Goal: Task Accomplishment & Management: Manage account settings

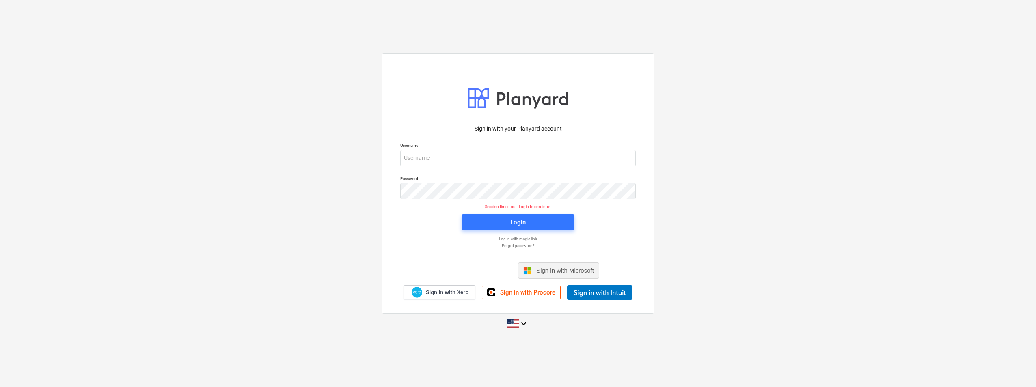
click at [562, 273] on span "Sign in with Microsoft" at bounding box center [565, 270] width 58 height 7
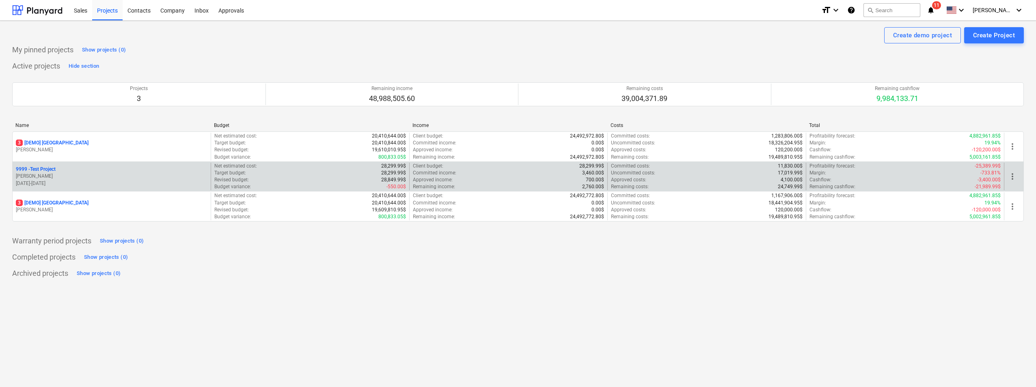
click at [74, 173] on div "9999 - Test Project" at bounding box center [112, 169] width 192 height 7
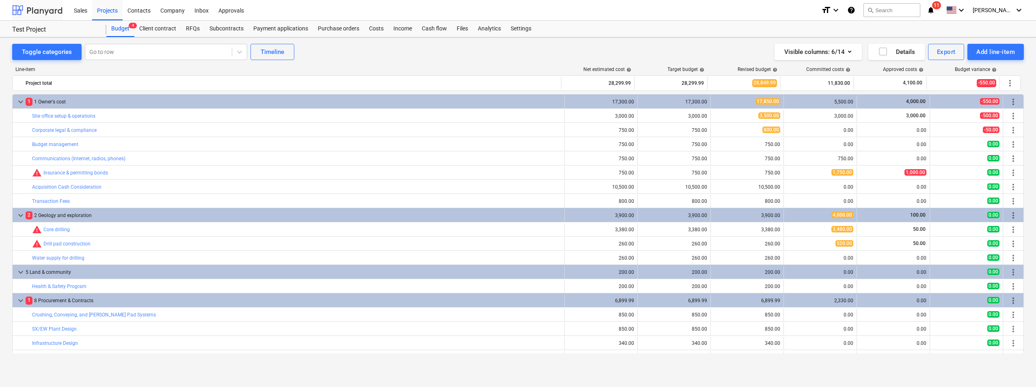
click at [40, 7] on div at bounding box center [37, 10] width 50 height 20
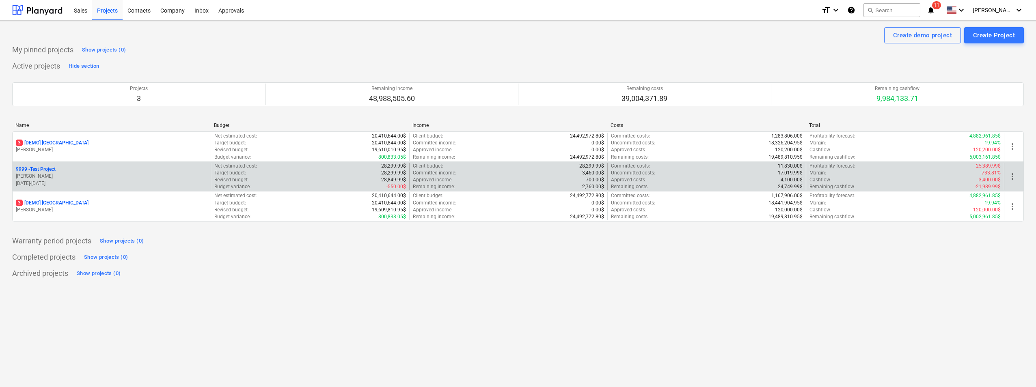
click at [50, 169] on p "9999 - Test Project" at bounding box center [36, 169] width 40 height 7
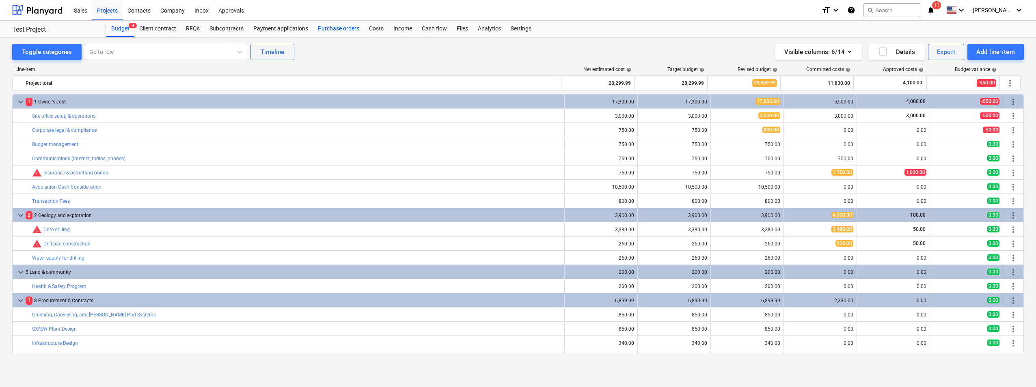
click at [327, 29] on div "Purchase orders" at bounding box center [338, 29] width 51 height 16
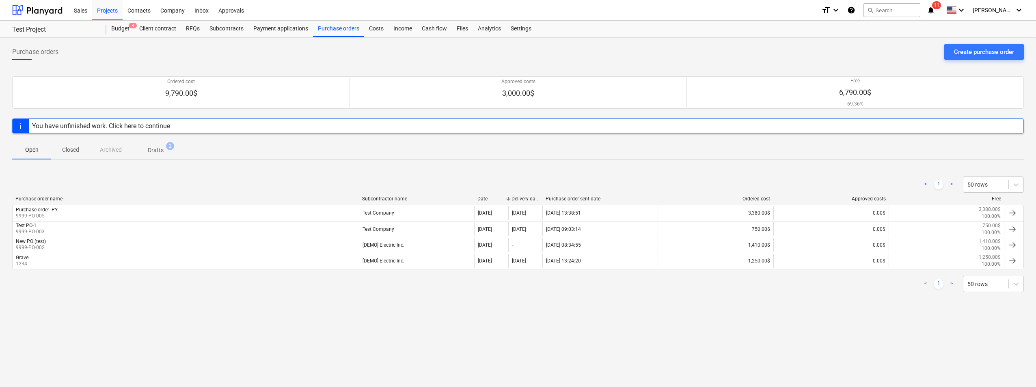
click at [40, 25] on div "Test Project Test Project" at bounding box center [59, 29] width 94 height 16
click at [334, 30] on div "Purchase orders" at bounding box center [338, 29] width 51 height 16
click at [985, 51] on div "Create purchase order" at bounding box center [984, 52] width 60 height 11
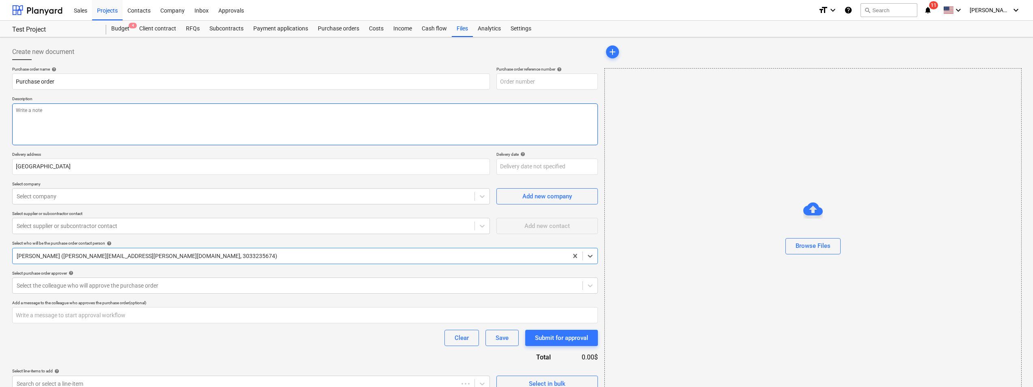
type textarea "x"
type input "9999-PO-008"
click at [143, 13] on div "Contacts" at bounding box center [139, 10] width 33 height 21
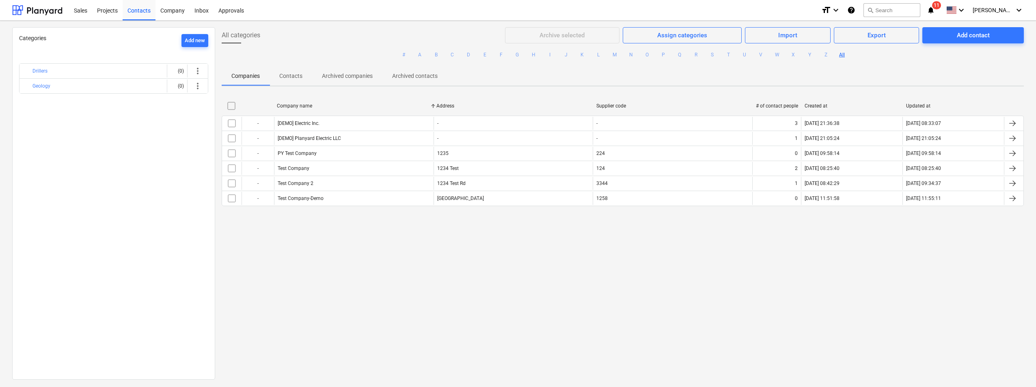
click at [508, 250] on div "All categories Archive selected Assign categories Import Export Add contact # A…" at bounding box center [622, 203] width 815 height 352
click at [115, 6] on div "Projects" at bounding box center [107, 10] width 30 height 21
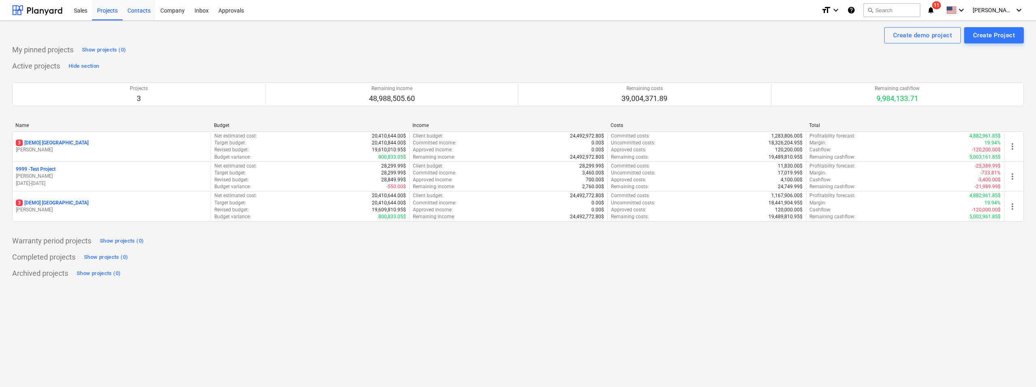
click at [135, 9] on div "Contacts" at bounding box center [139, 10] width 33 height 21
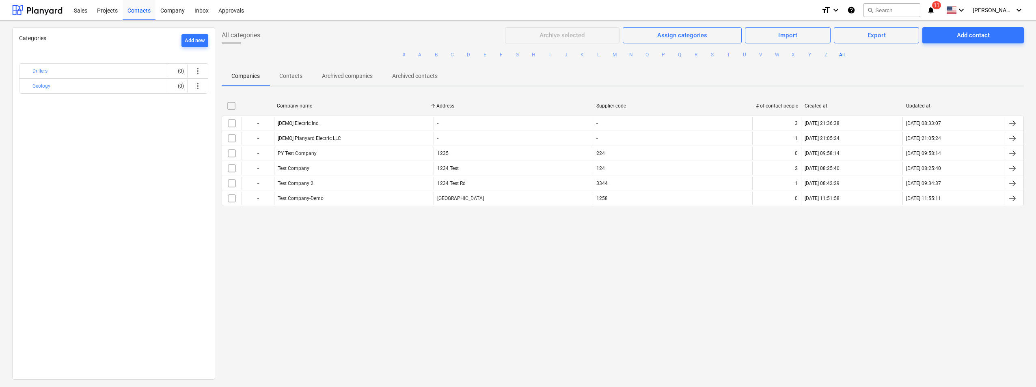
click at [130, 34] on div "Categories Add new Drillers (0) more_vert Geology (0) more_vert" at bounding box center [113, 203] width 203 height 353
click at [54, 13] on div at bounding box center [37, 10] width 50 height 20
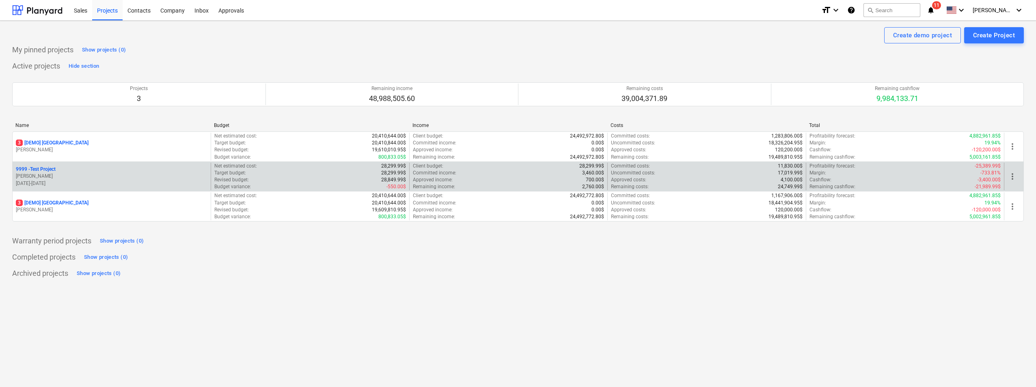
click at [60, 172] on div "9999 - Test Project" at bounding box center [112, 169] width 192 height 7
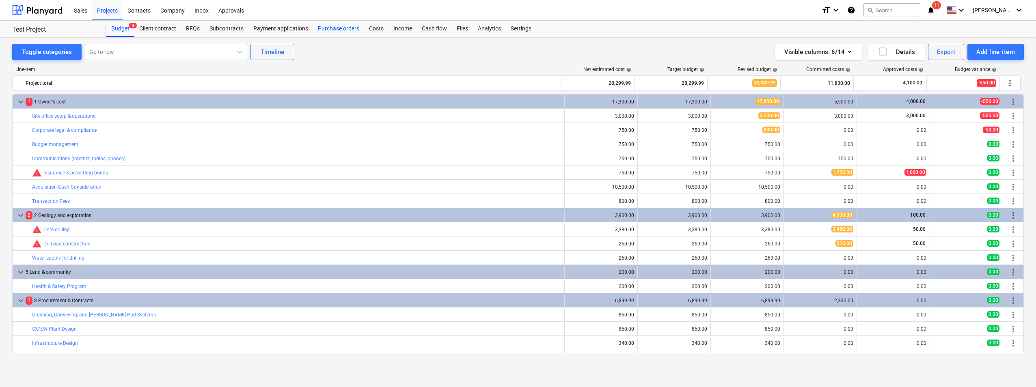
click at [344, 29] on div "Purchase orders" at bounding box center [338, 29] width 51 height 16
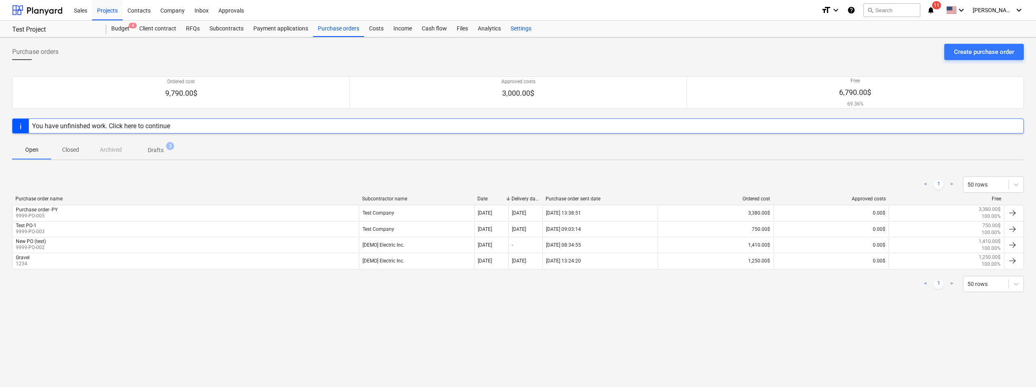
click at [514, 26] on div "Settings" at bounding box center [521, 29] width 30 height 16
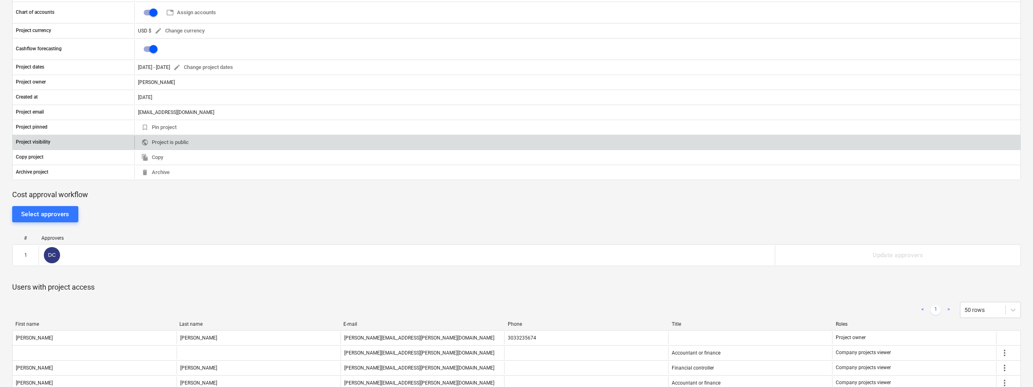
scroll to position [162, 0]
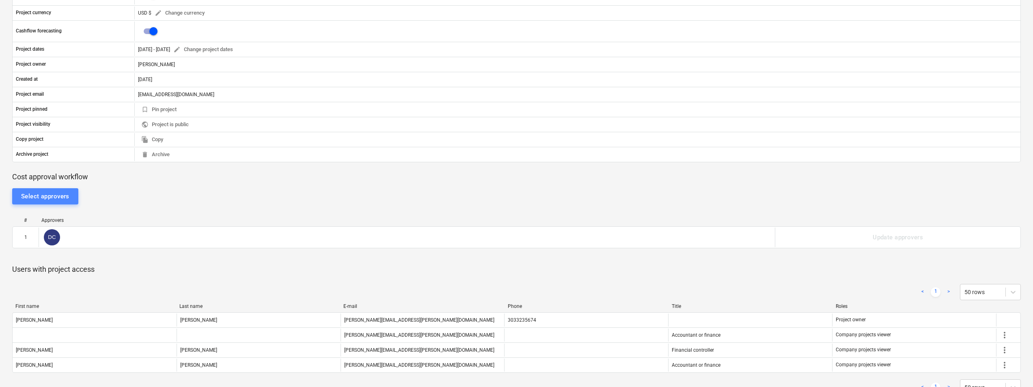
click at [60, 199] on div "Select approvers" at bounding box center [45, 196] width 48 height 11
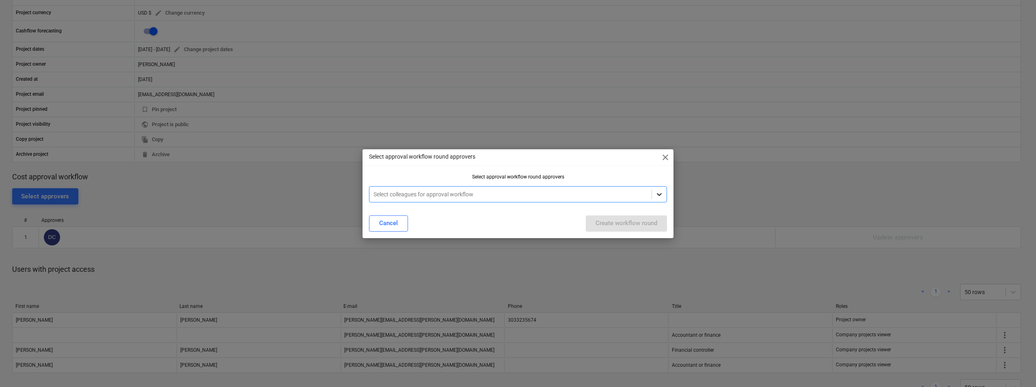
click at [665, 195] on div at bounding box center [659, 194] width 15 height 15
click at [576, 165] on div "Select approval workflow round approvers close" at bounding box center [518, 157] width 311 height 16
click at [400, 227] on button "Cancel" at bounding box center [388, 224] width 39 height 16
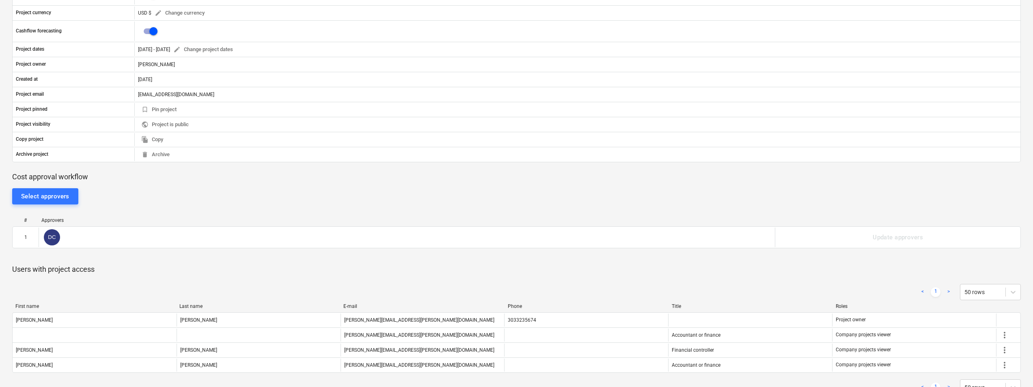
click at [166, 201] on div "Select approvers" at bounding box center [516, 196] width 1009 height 16
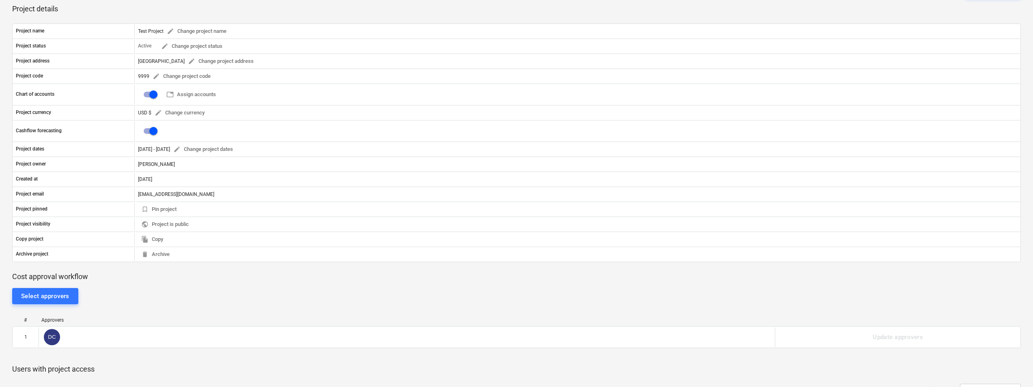
scroll to position [0, 0]
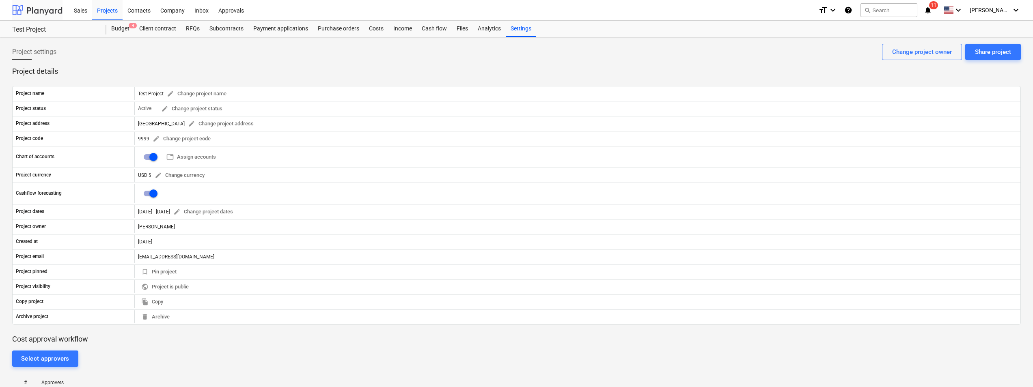
click at [52, 11] on div at bounding box center [37, 10] width 50 height 20
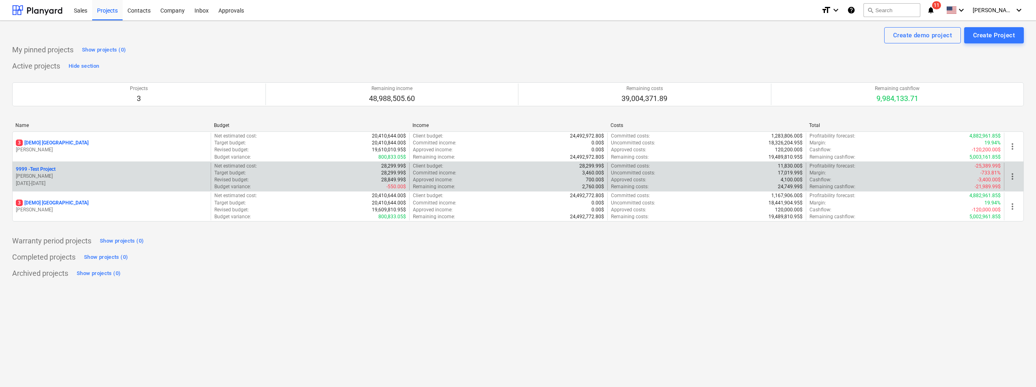
click at [48, 172] on p "9999 - Test Project" at bounding box center [36, 169] width 40 height 7
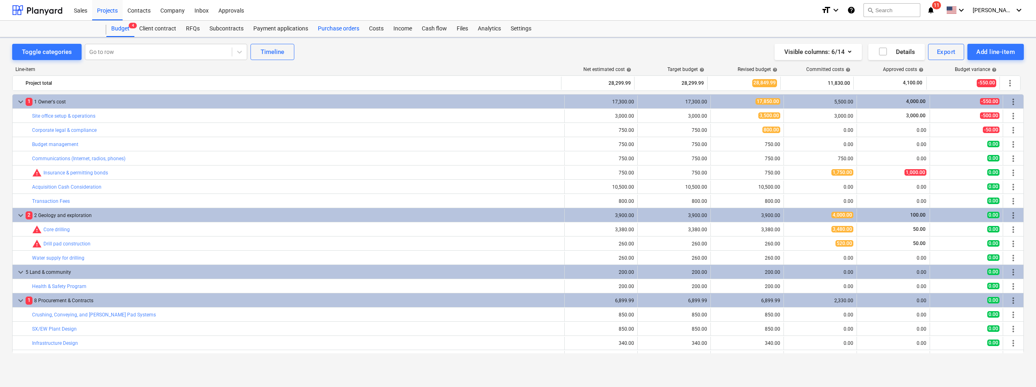
click at [343, 29] on div "Purchase orders" at bounding box center [338, 29] width 51 height 16
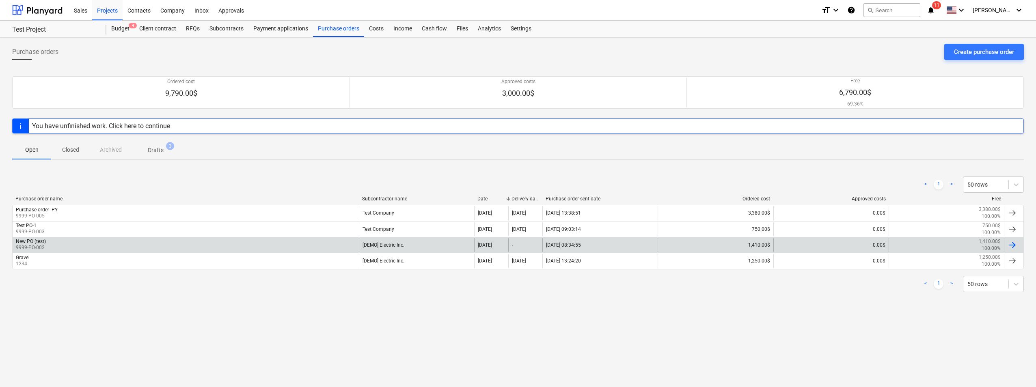
click at [40, 239] on div "New PO (test)" at bounding box center [31, 242] width 30 height 6
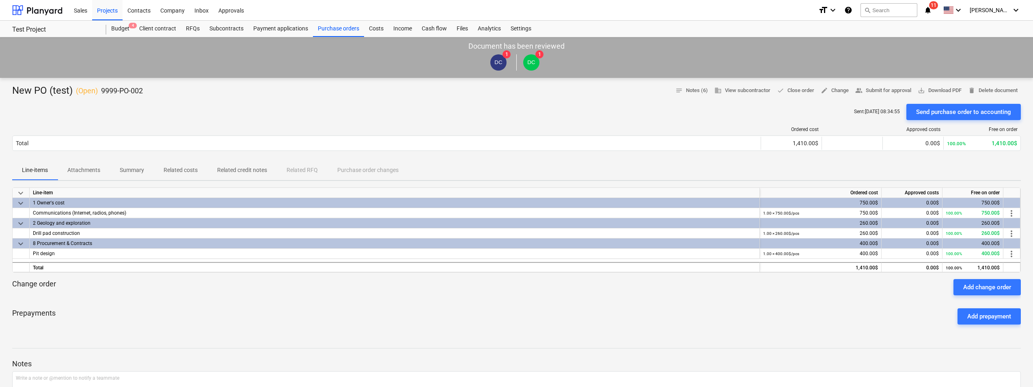
click at [500, 341] on div at bounding box center [516, 341] width 1009 height 6
click at [79, 11] on div "Sales" at bounding box center [80, 10] width 23 height 21
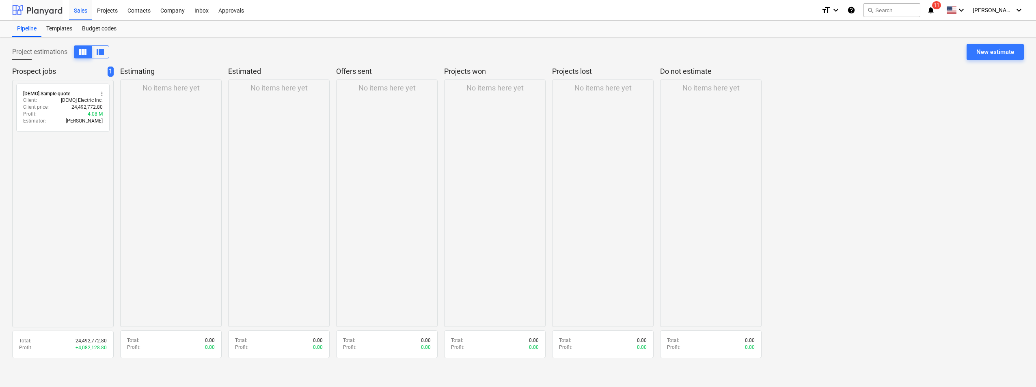
click at [35, 13] on div at bounding box center [37, 10] width 50 height 20
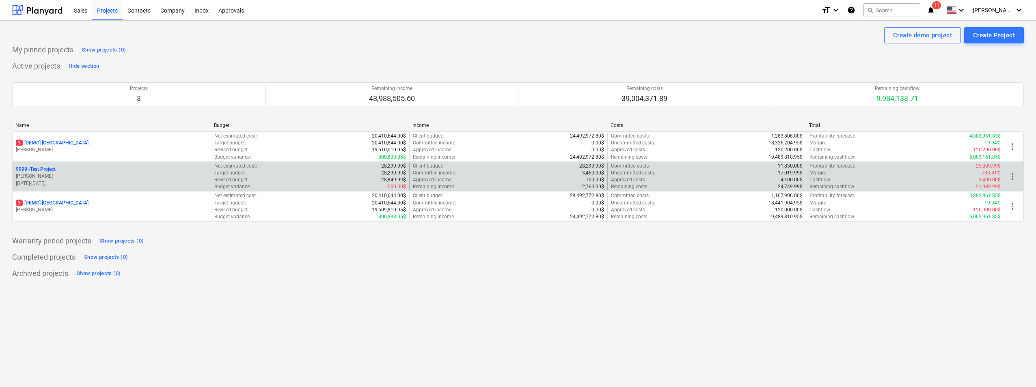
click at [76, 174] on p "[PERSON_NAME]" at bounding box center [112, 176] width 192 height 7
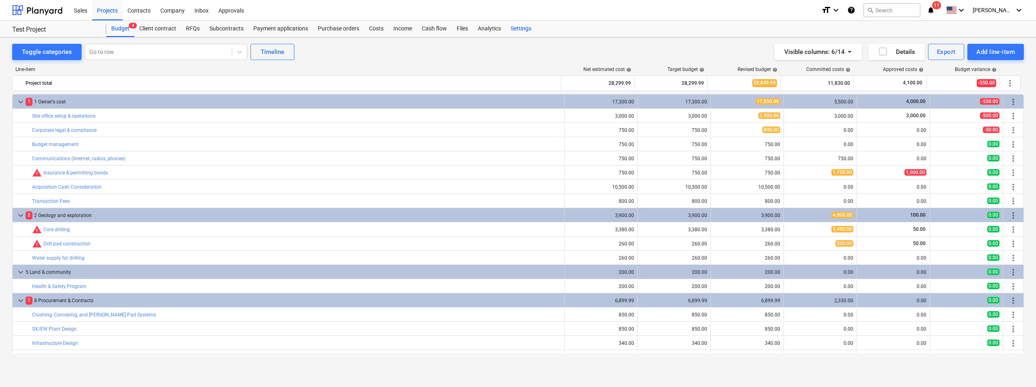
click at [512, 30] on div "Settings" at bounding box center [521, 29] width 30 height 16
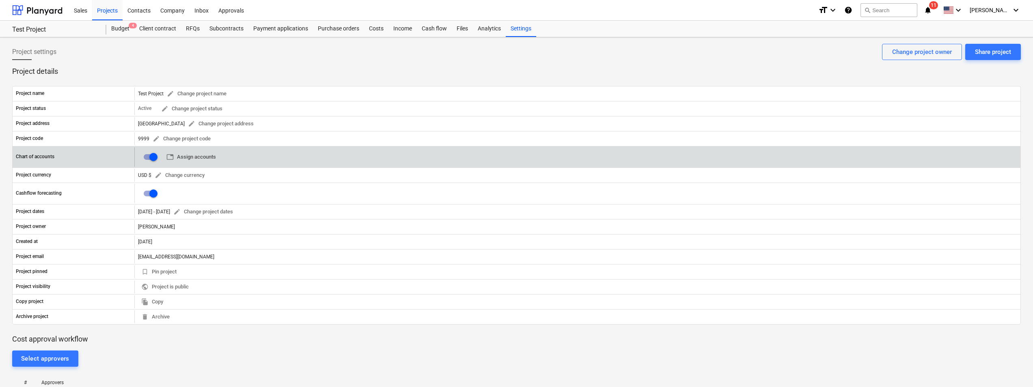
click at [195, 157] on span "table Assign accounts" at bounding box center [191, 157] width 50 height 9
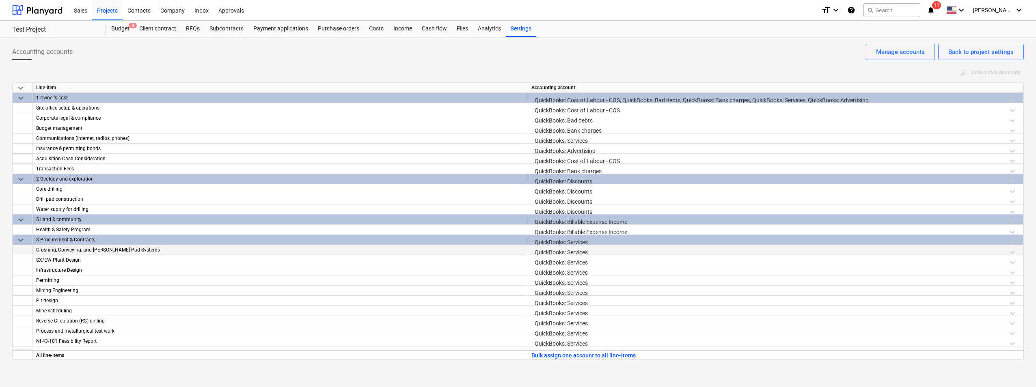
click at [588, 252] on div "QuickBooks: Services" at bounding box center [776, 252] width 488 height 14
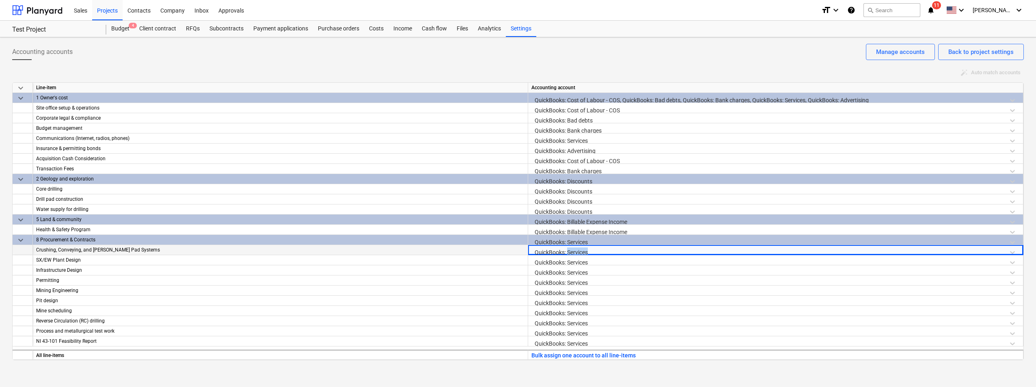
click at [588, 252] on div "QuickBooks: Services" at bounding box center [776, 252] width 488 height 14
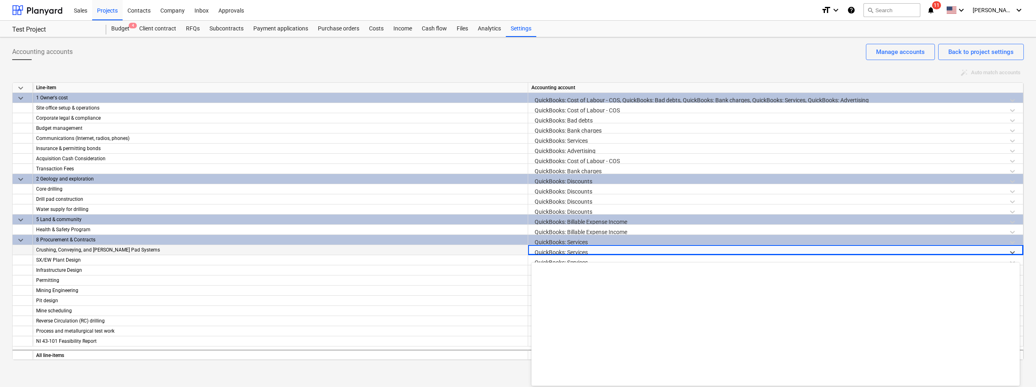
scroll to position [597, 0]
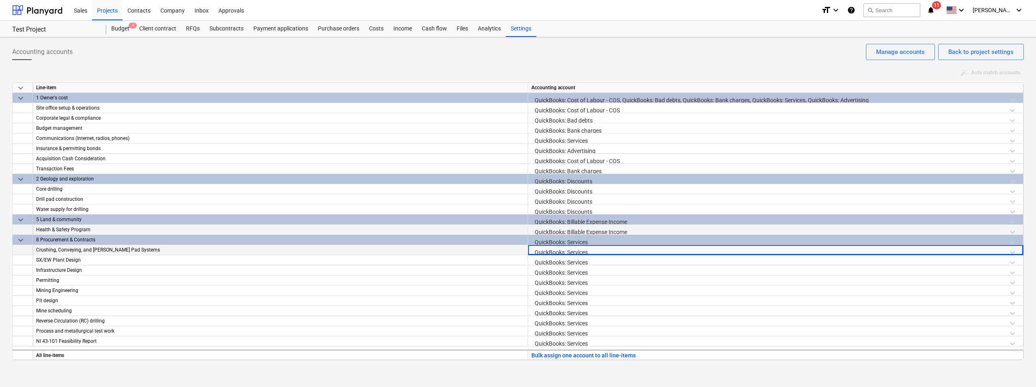
click at [633, 226] on div "QuickBooks: Billable Expense Income" at bounding box center [776, 232] width 488 height 14
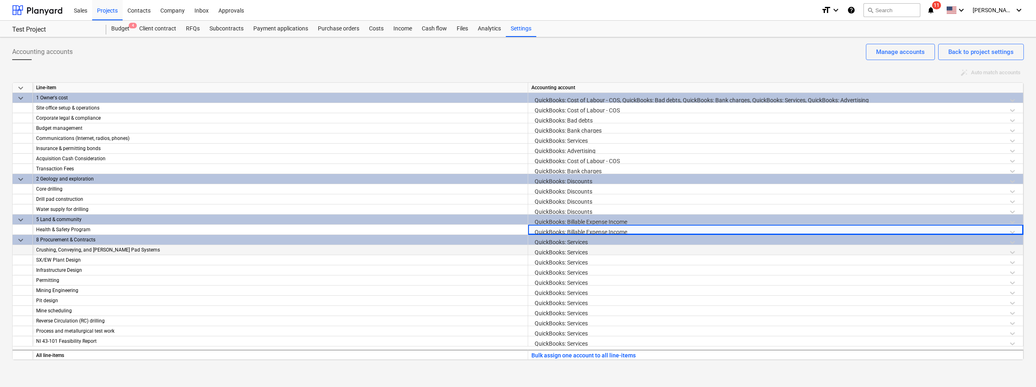
click at [620, 253] on div "QuickBooks: Services" at bounding box center [776, 252] width 488 height 14
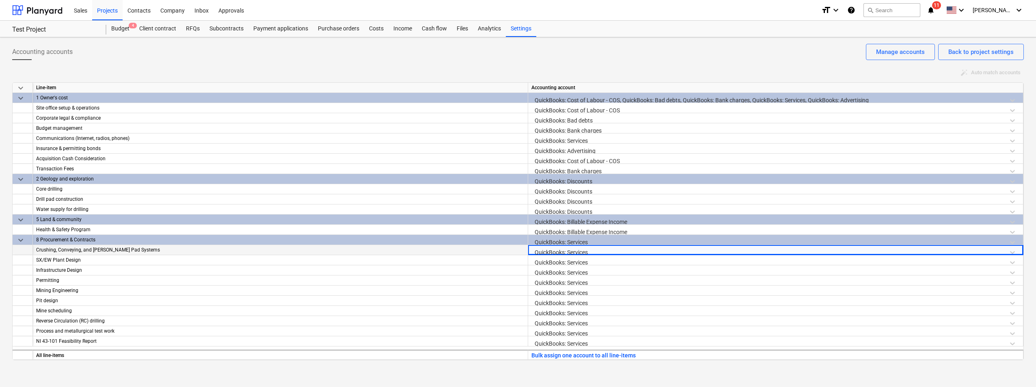
click at [620, 253] on div "QuickBooks: Services" at bounding box center [776, 252] width 488 height 14
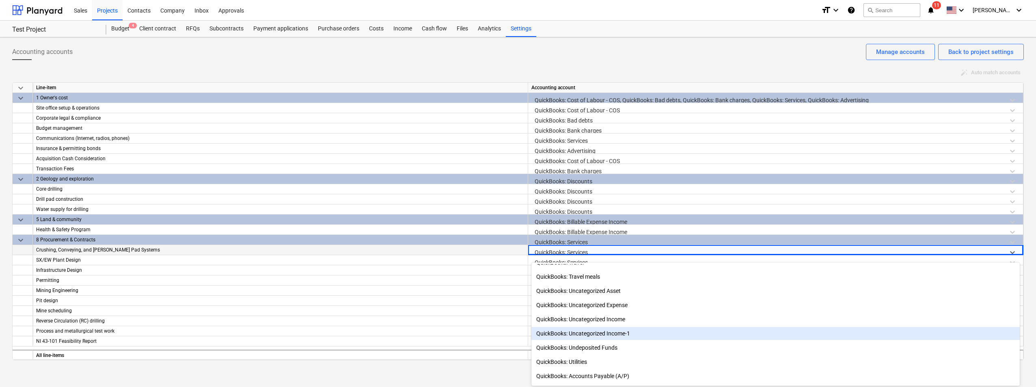
scroll to position [759, 0]
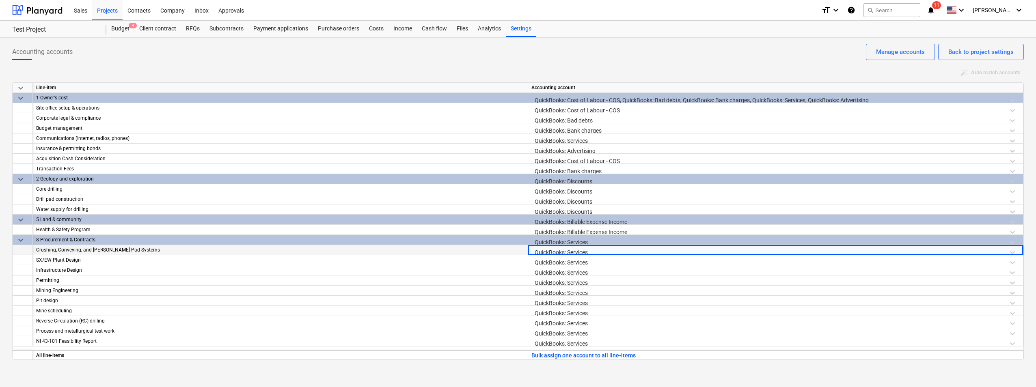
click at [326, 78] on div "auto_fix_high Auto match accounts" at bounding box center [518, 73] width 1012 height 13
click at [631, 255] on div "QuickBooks: Services" at bounding box center [776, 252] width 488 height 14
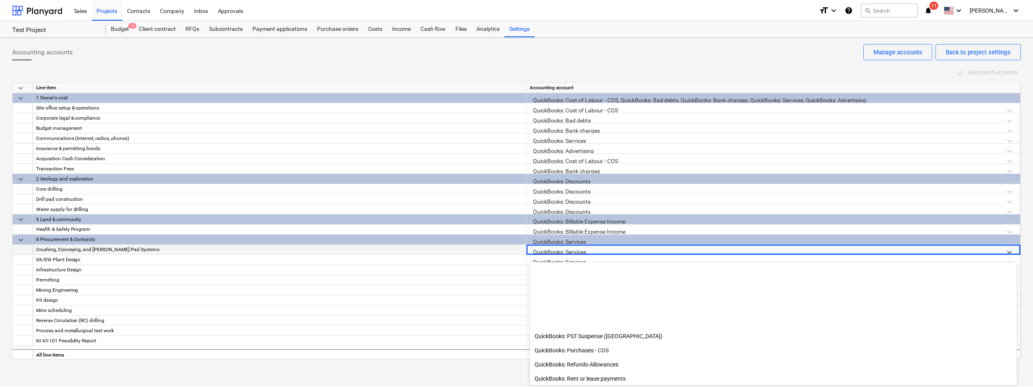
scroll to position [0, 0]
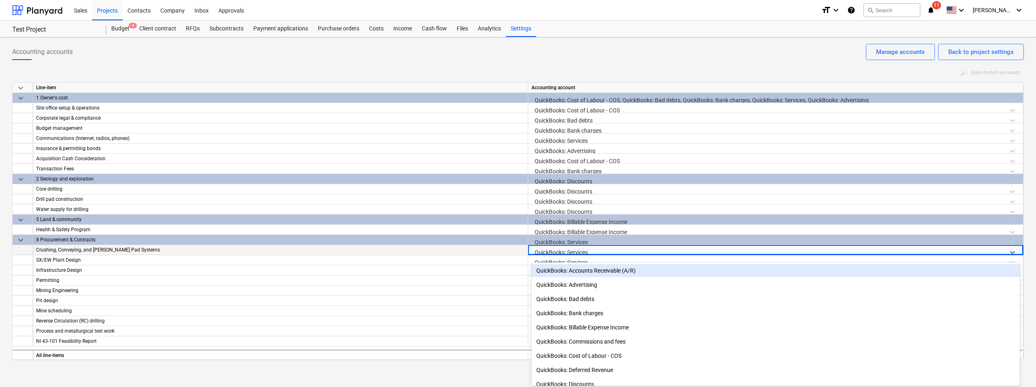
click at [631, 56] on div "Accounting accounts Back to project settings Manage accounts" at bounding box center [518, 55] width 1012 height 23
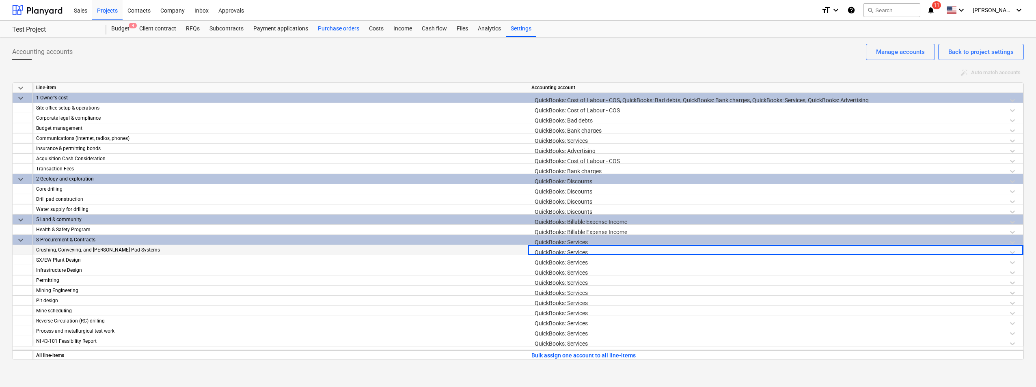
click at [331, 31] on div "Purchase orders" at bounding box center [338, 29] width 51 height 16
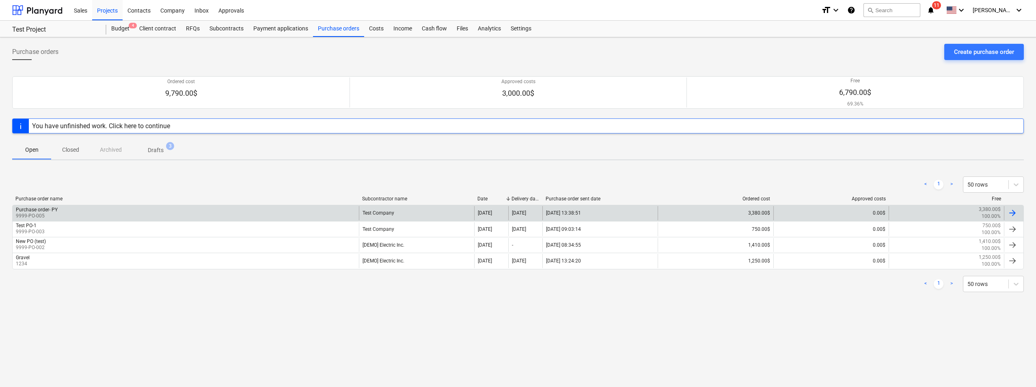
click at [42, 211] on div "Purchase order- PY" at bounding box center [37, 210] width 42 height 6
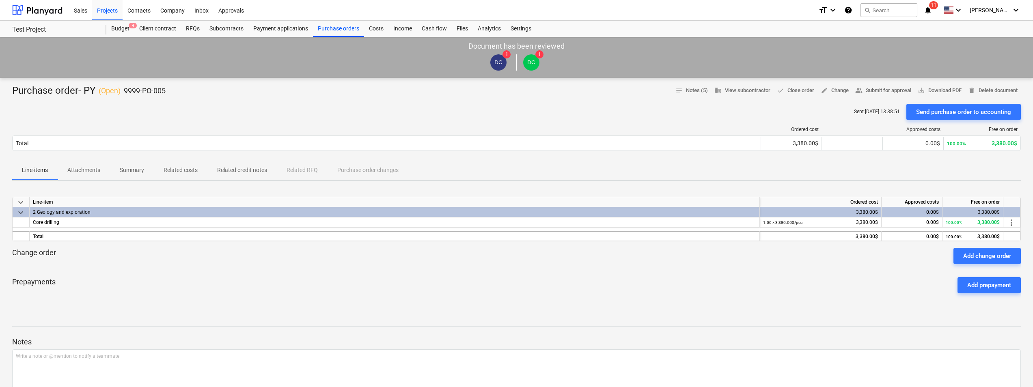
click at [677, 212] on div "2 Geology and exploration" at bounding box center [395, 212] width 724 height 10
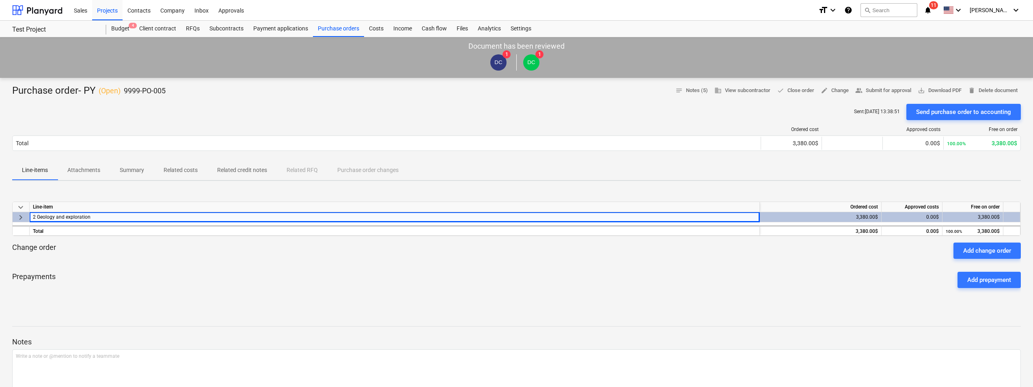
click at [677, 212] on div "Line-item" at bounding box center [395, 207] width 730 height 10
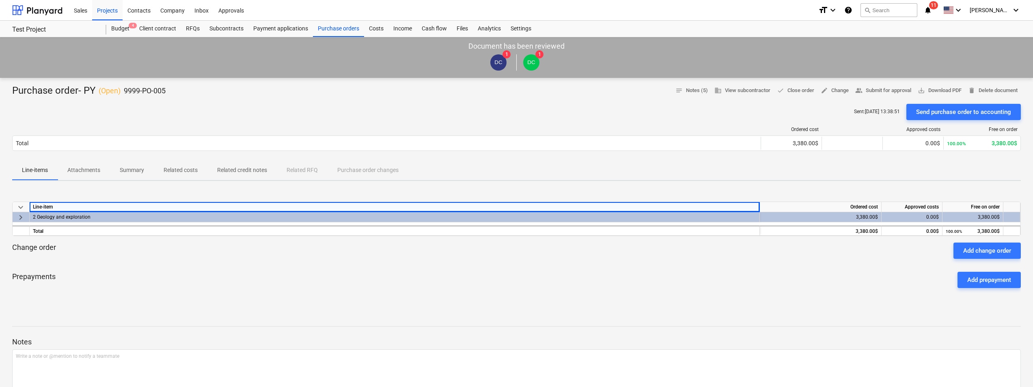
click at [663, 222] on div "2 Geology and exploration" at bounding box center [395, 217] width 724 height 10
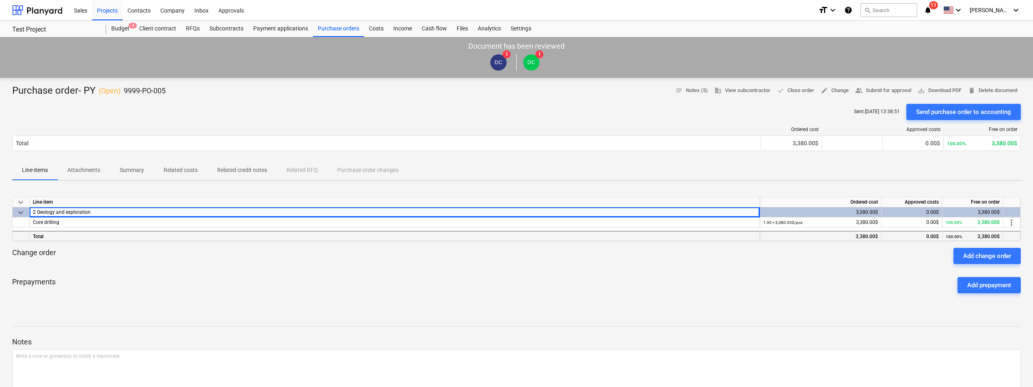
click at [676, 240] on div "Total" at bounding box center [395, 236] width 730 height 10
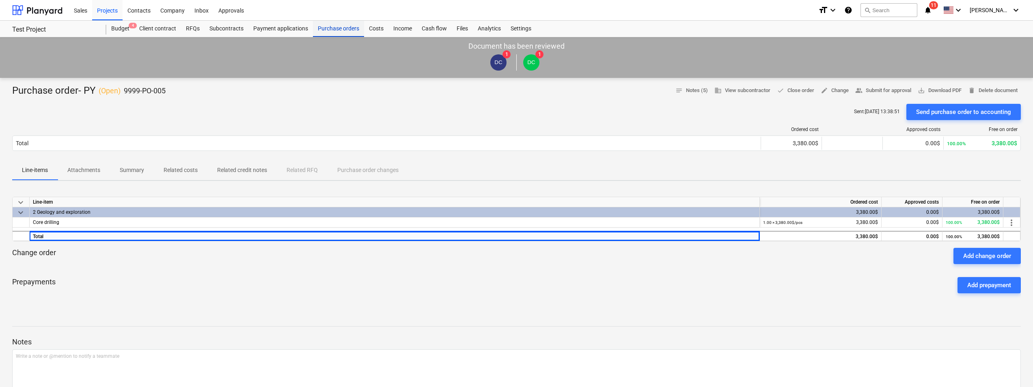
click at [333, 30] on div "Purchase orders" at bounding box center [338, 29] width 51 height 16
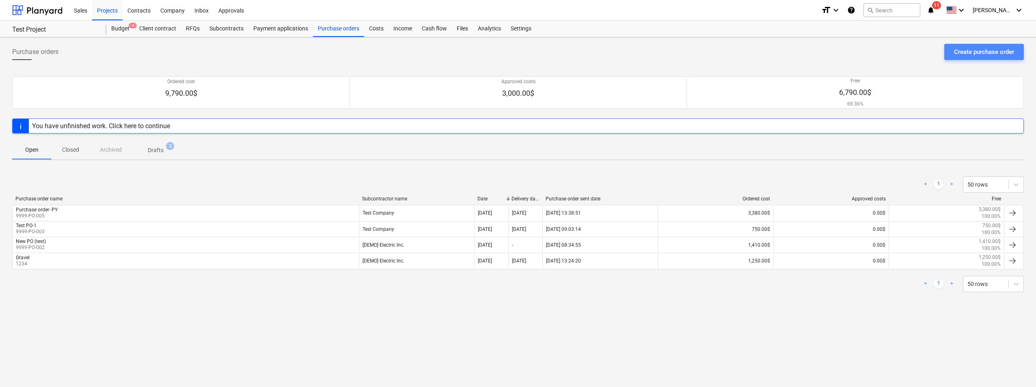
click at [955, 50] on div "Create purchase order" at bounding box center [984, 52] width 60 height 11
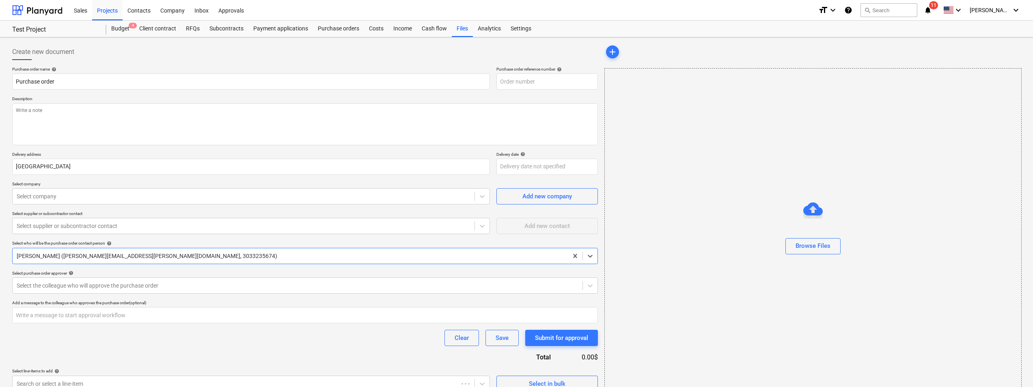
type textarea "x"
type input "9999-PO-009"
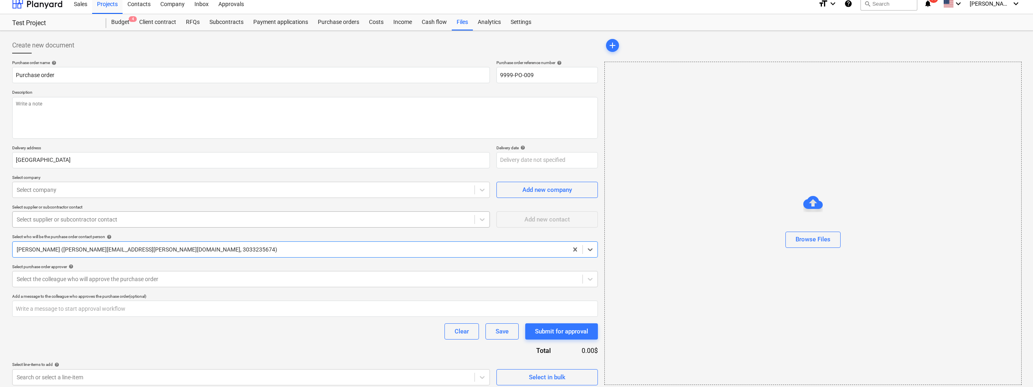
scroll to position [11, 0]
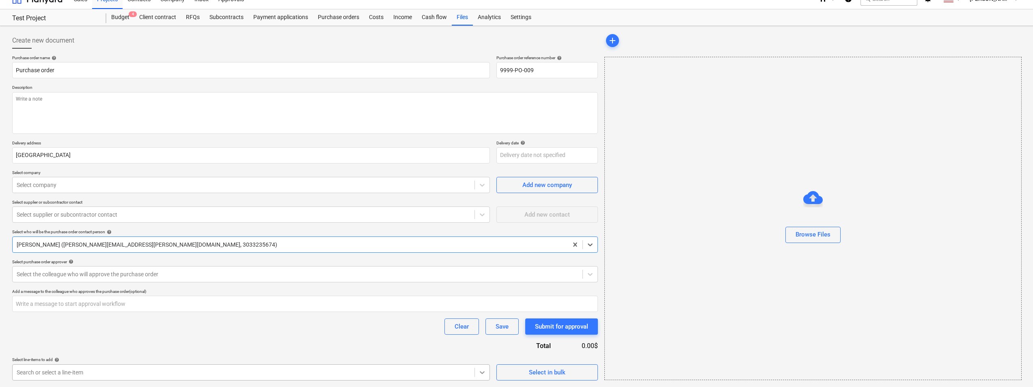
click at [483, 372] on body "Sales Projects Contacts Company Inbox Approvals format_size keyboard_arrow_down…" at bounding box center [516, 182] width 1033 height 387
click at [134, 223] on div "Purchase order name help Purchase order Purchase order reference number help 99…" at bounding box center [305, 218] width 586 height 326
click at [483, 376] on body "Sales Projects Contacts Company Inbox Approvals format_size keyboard_arrow_down…" at bounding box center [516, 182] width 1033 height 387
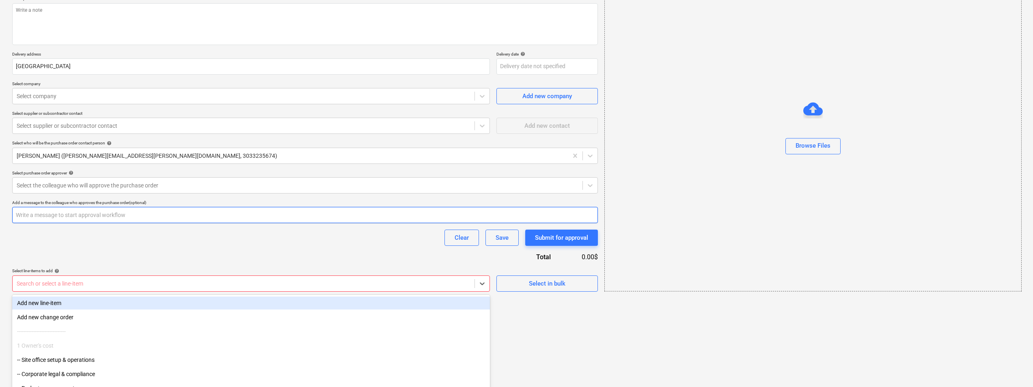
scroll to position [0, 0]
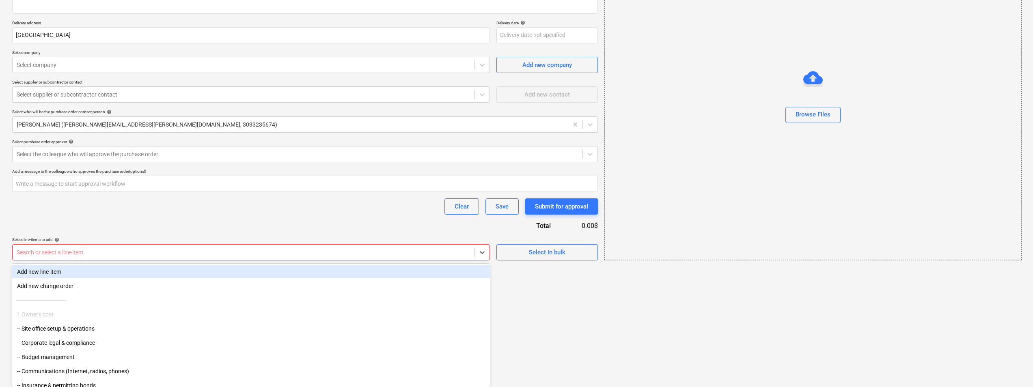
click at [367, 241] on div "Purchase order name help Purchase order Purchase order reference number help 99…" at bounding box center [305, 98] width 586 height 326
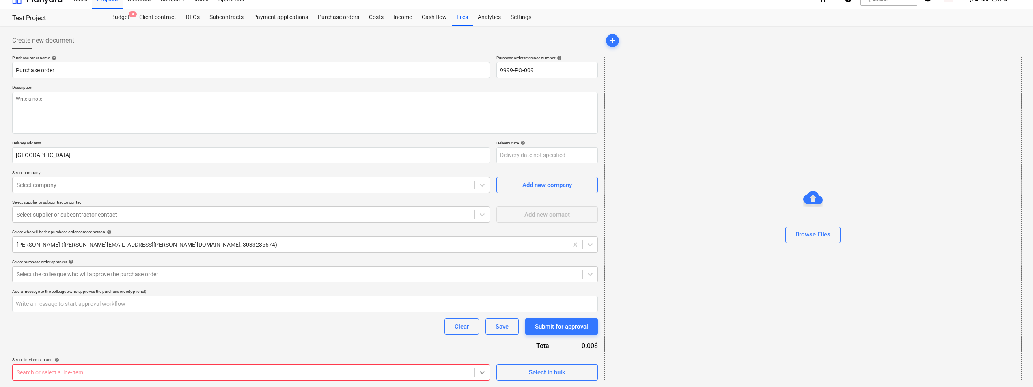
click at [486, 376] on body "Sales Projects Contacts Company Inbox Approvals format_size keyboard_arrow_down…" at bounding box center [516, 182] width 1033 height 387
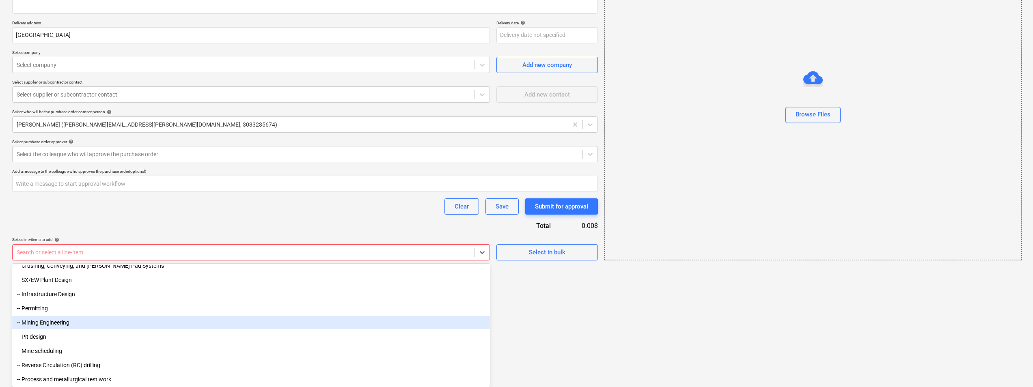
scroll to position [276, 0]
click at [54, 327] on div "-- Pit design" at bounding box center [251, 322] width 478 height 13
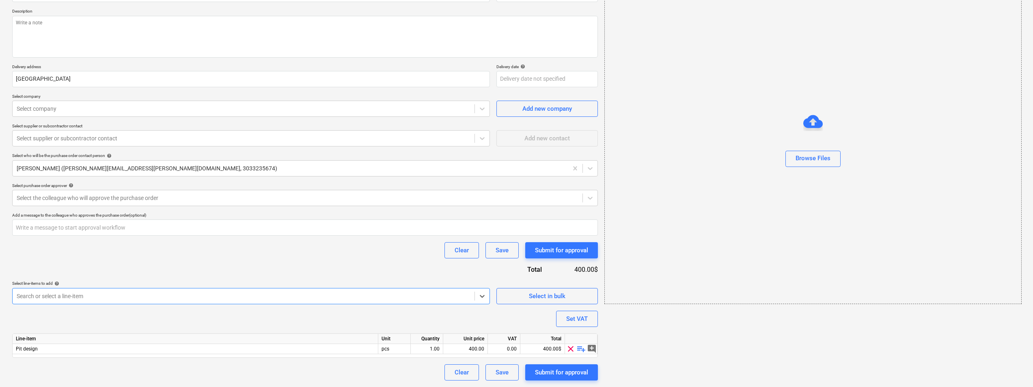
scroll to position [88, 0]
click at [401, 352] on div "pcs" at bounding box center [394, 349] width 32 height 10
click at [421, 350] on div "1.00" at bounding box center [427, 349] width 26 height 10
click at [469, 349] on div "400.00" at bounding box center [466, 349] width 38 height 10
click at [487, 296] on div at bounding box center [482, 296] width 15 height 15
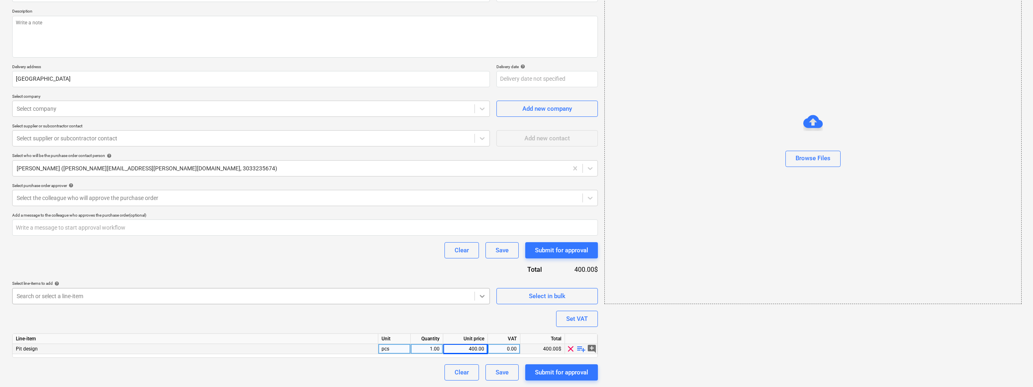
scroll to position [132, 0]
click at [475, 296] on body "Sales Projects Contacts Company Inbox Approvals format_size keyboard_arrow_down…" at bounding box center [516, 105] width 1033 height 387
click at [278, 229] on div "Purchase order name help Purchase order Purchase order reference number help 99…" at bounding box center [305, 180] width 586 height 402
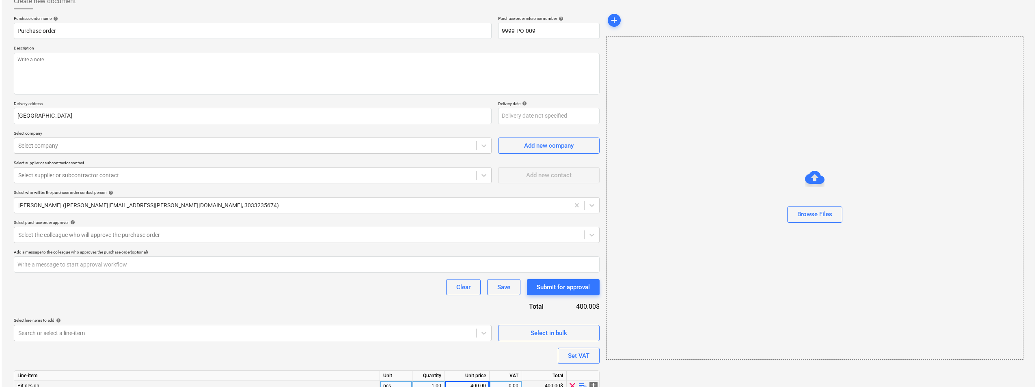
scroll to position [0, 0]
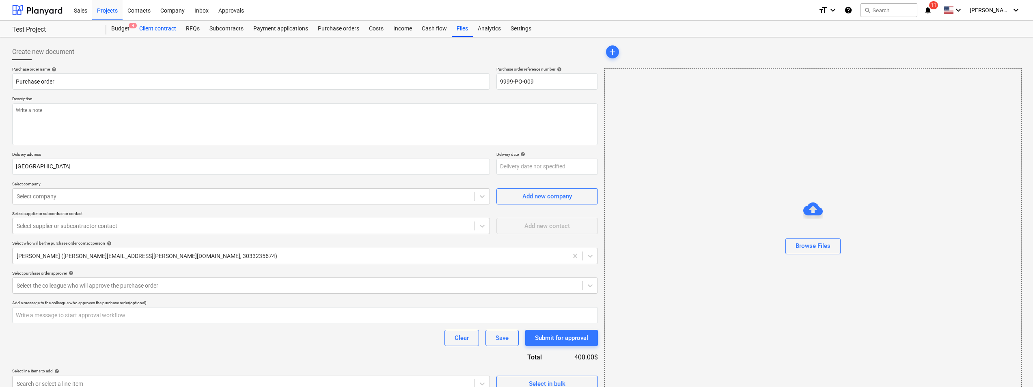
click at [165, 30] on div "Client contract" at bounding box center [157, 29] width 47 height 16
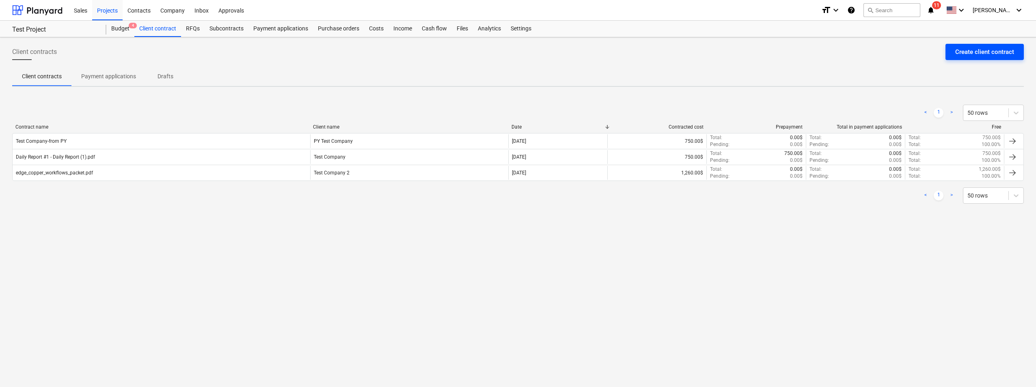
click at [952, 45] on button "Create client contract" at bounding box center [985, 52] width 78 height 16
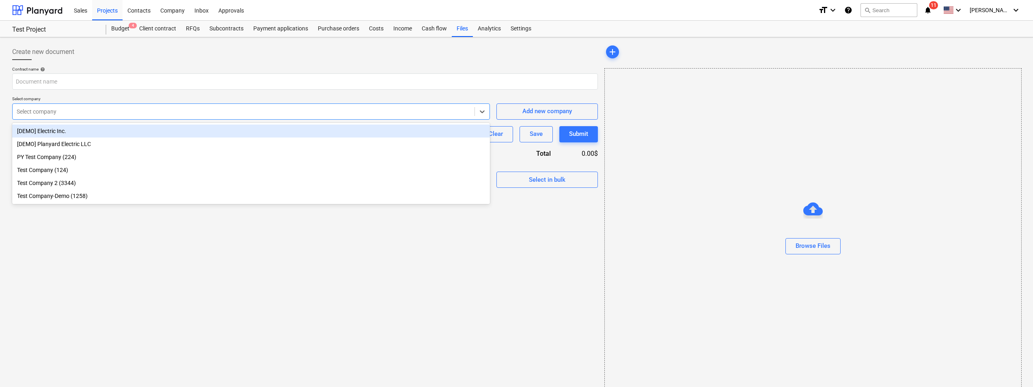
click at [92, 117] on div "Select company" at bounding box center [244, 111] width 462 height 11
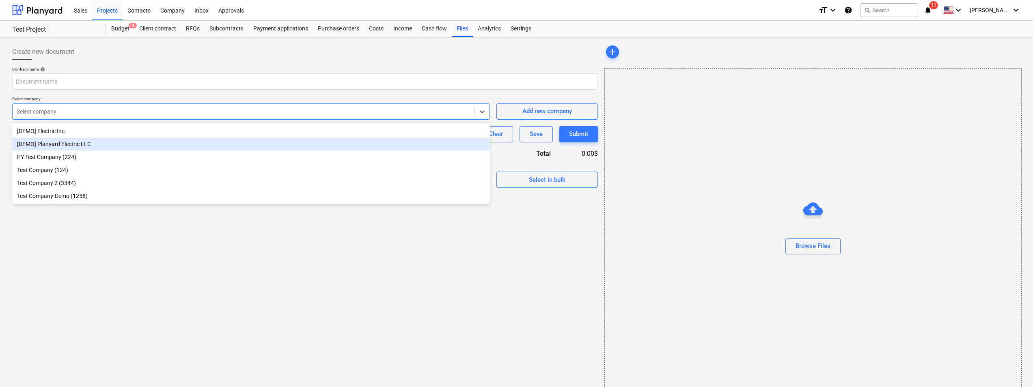
click at [75, 148] on div "[DEMO] Planyard Electric LLC" at bounding box center [251, 144] width 478 height 13
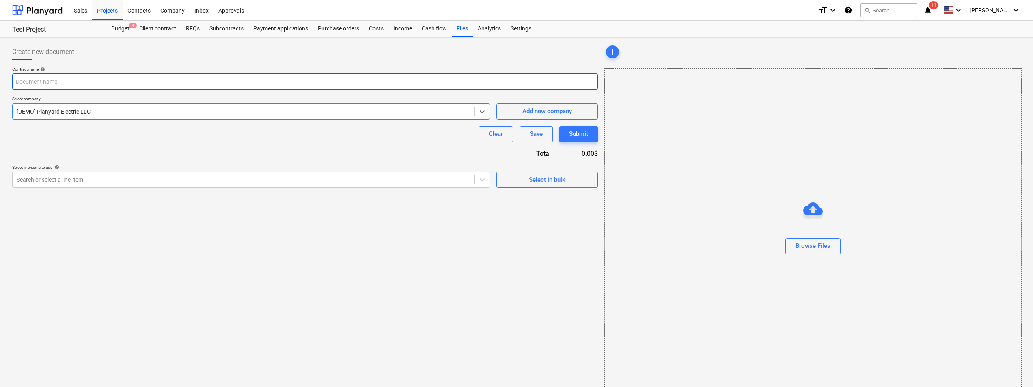
click at [60, 85] on input "text" at bounding box center [305, 81] width 586 height 16
click at [90, 184] on div "Search or select a line-item" at bounding box center [244, 179] width 462 height 11
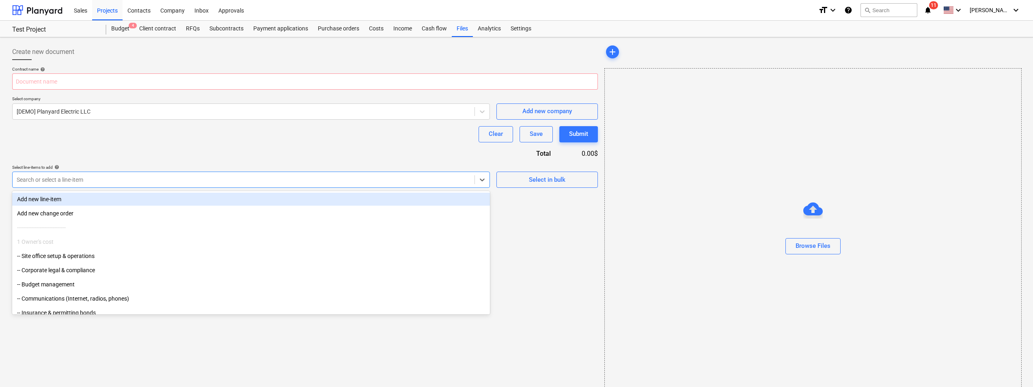
click at [67, 201] on div "Add new line-item" at bounding box center [251, 199] width 478 height 13
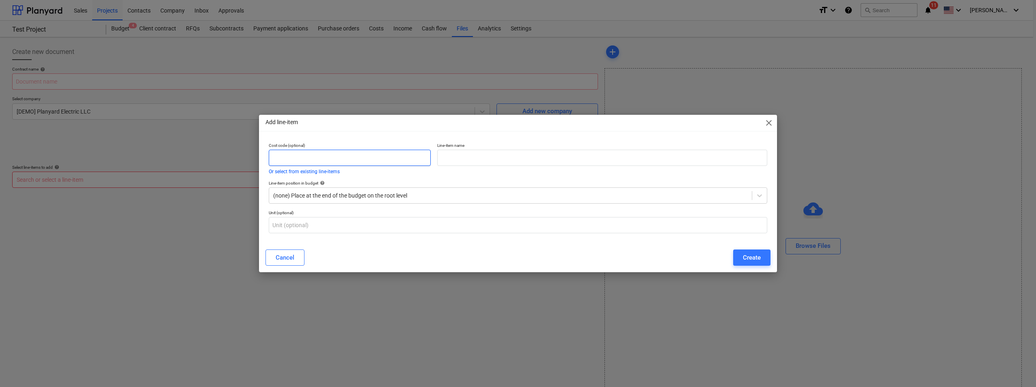
click at [332, 159] on input "text" at bounding box center [350, 158] width 162 height 16
drag, startPoint x: 269, startPoint y: 147, endPoint x: 312, endPoint y: 149, distance: 42.7
click at [312, 149] on p "Cost code (optional)" at bounding box center [350, 146] width 162 height 7
click at [458, 161] on input "text" at bounding box center [602, 158] width 330 height 16
click at [344, 230] on input "text" at bounding box center [518, 225] width 499 height 16
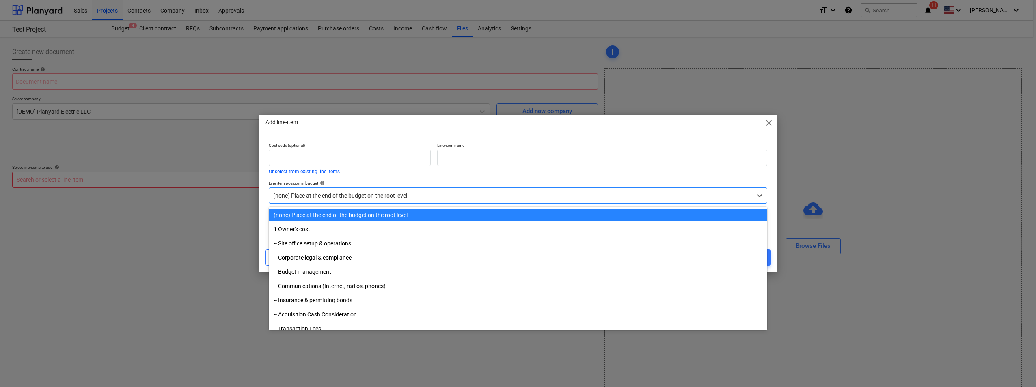
click at [391, 197] on div at bounding box center [510, 196] width 475 height 8
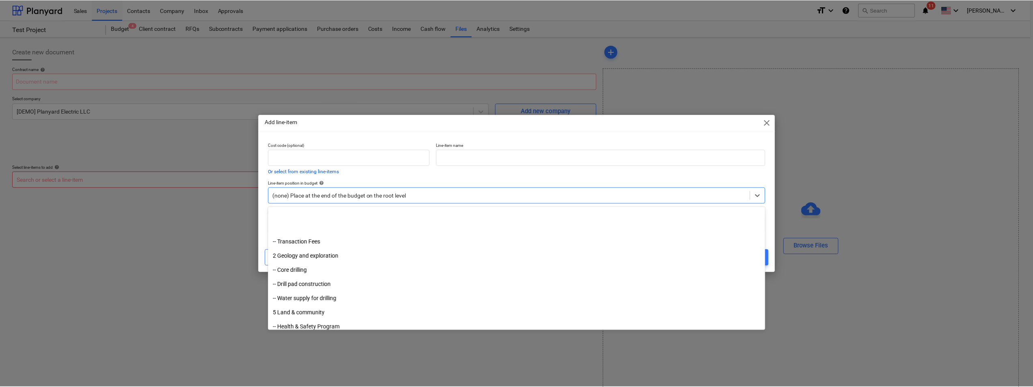
scroll to position [85, 0]
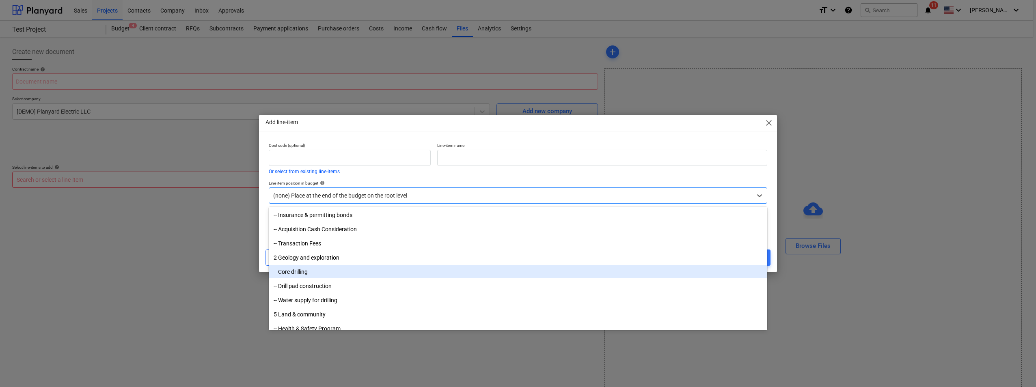
click at [383, 272] on div "-- Core drilling" at bounding box center [518, 272] width 499 height 13
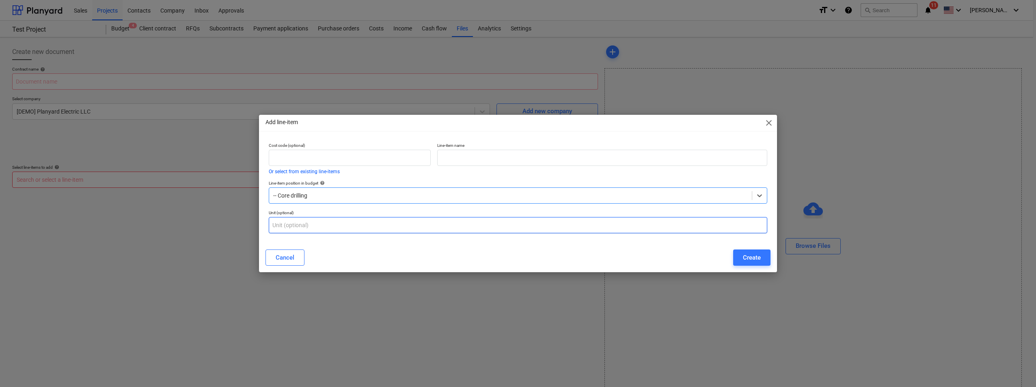
click at [413, 229] on input "text" at bounding box center [518, 225] width 499 height 16
click at [292, 257] on div "Cancel" at bounding box center [285, 258] width 19 height 11
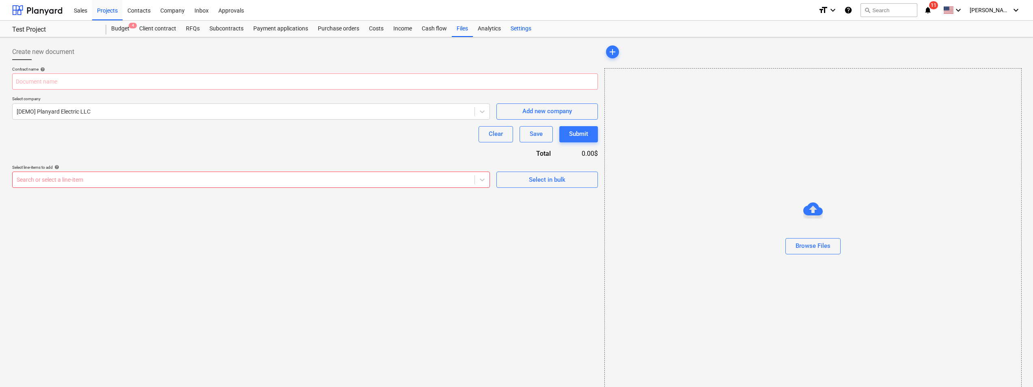
click at [519, 30] on div "Settings" at bounding box center [521, 29] width 30 height 16
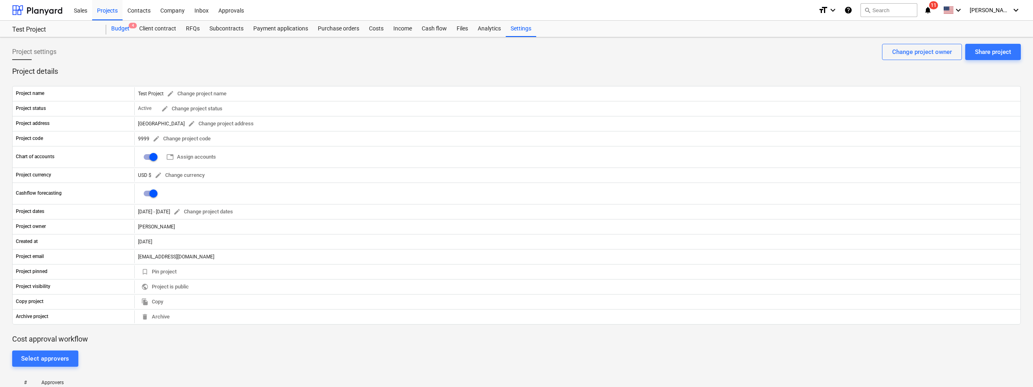
click at [117, 30] on div "Budget 4" at bounding box center [120, 29] width 28 height 16
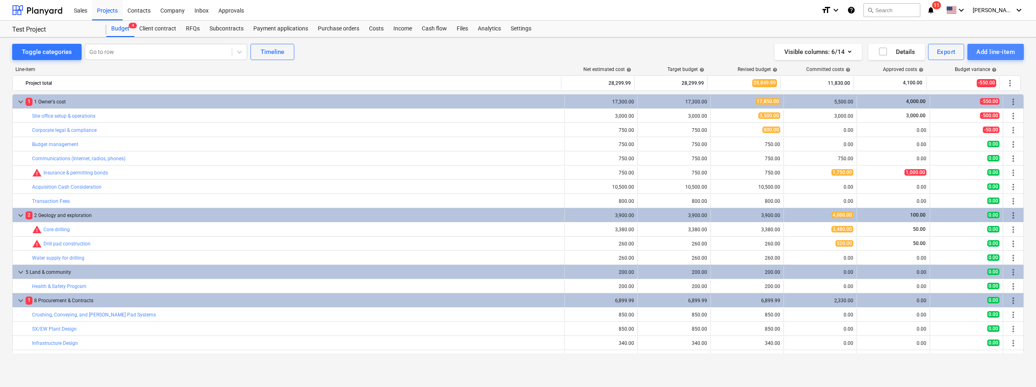
click at [994, 51] on div "Add line-item" at bounding box center [996, 52] width 39 height 11
click at [963, 113] on div "Import file" at bounding box center [982, 115] width 84 height 14
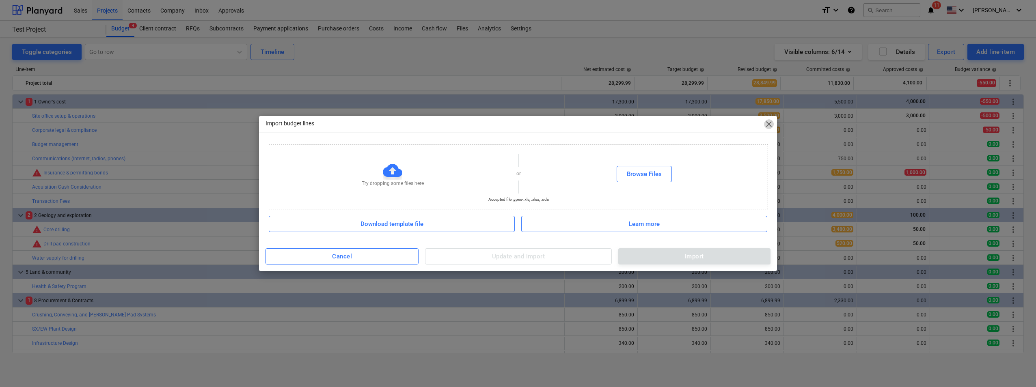
click at [770, 123] on span "close" at bounding box center [769, 124] width 10 height 10
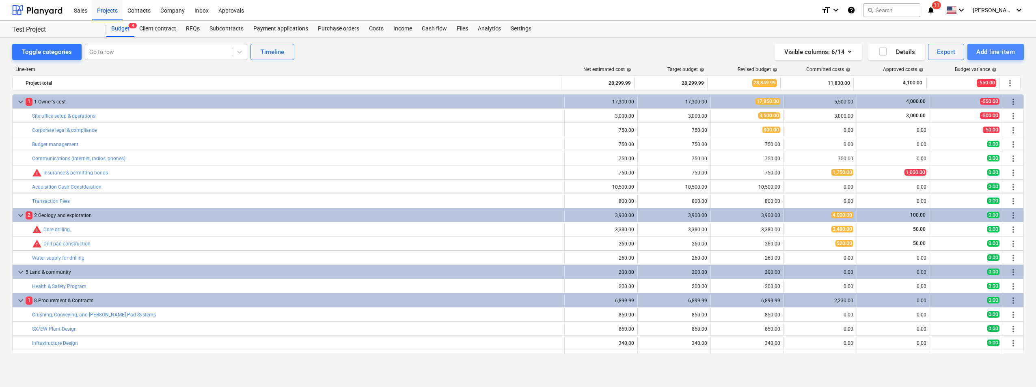
click at [990, 54] on div "Add line-item" at bounding box center [996, 52] width 39 height 11
click at [972, 86] on div "Add custom" at bounding box center [982, 86] width 84 height 14
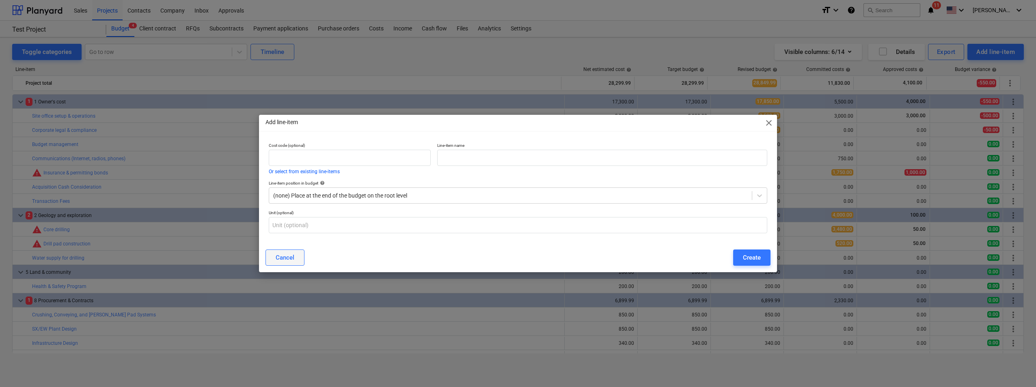
click at [294, 259] on button "Cancel" at bounding box center [285, 258] width 39 height 16
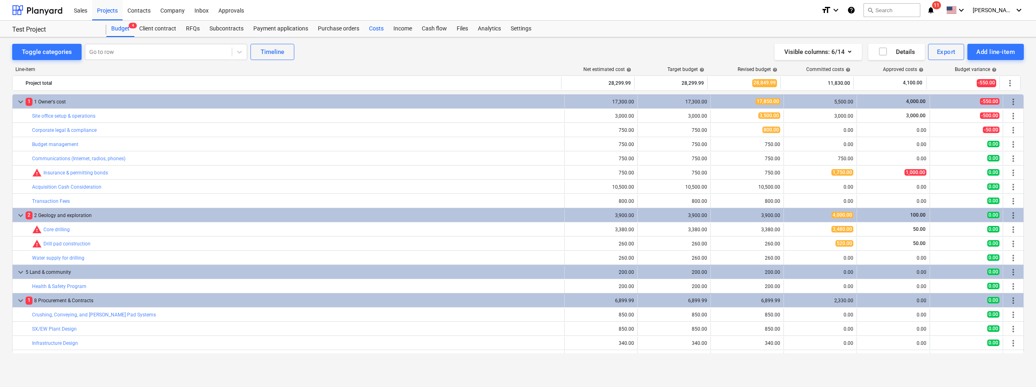
click at [373, 30] on div "Costs" at bounding box center [376, 29] width 24 height 16
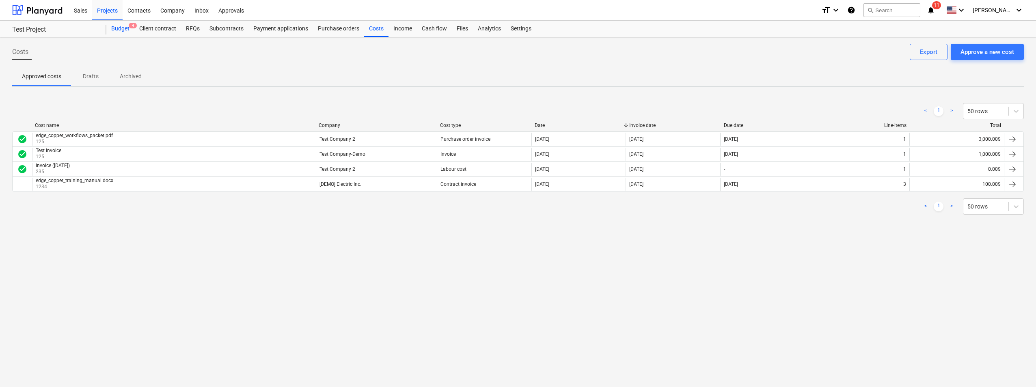
click at [113, 26] on div "Budget 4" at bounding box center [120, 29] width 28 height 16
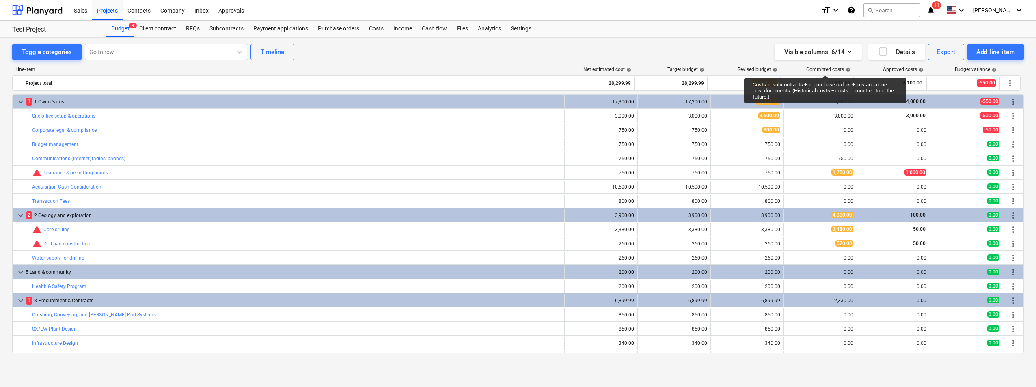
drag, startPoint x: 844, startPoint y: 69, endPoint x: 825, endPoint y: 68, distance: 18.7
click at [825, 68] on div "Committed costs help" at bounding box center [828, 70] width 44 height 6
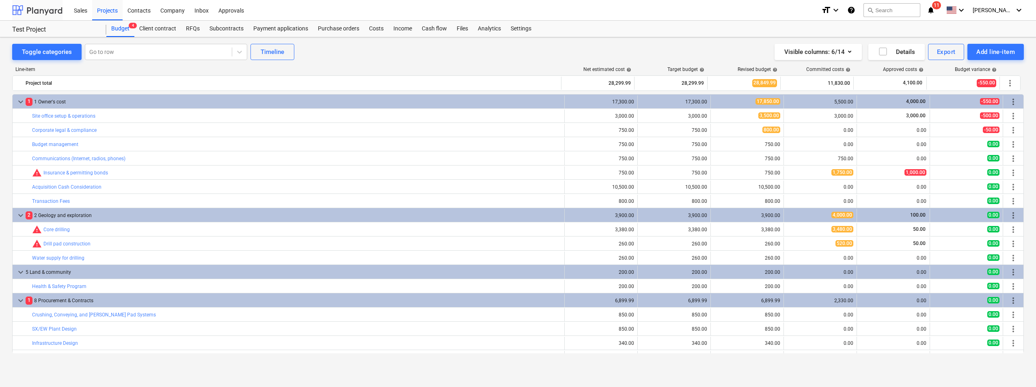
click at [50, 14] on div at bounding box center [37, 10] width 50 height 20
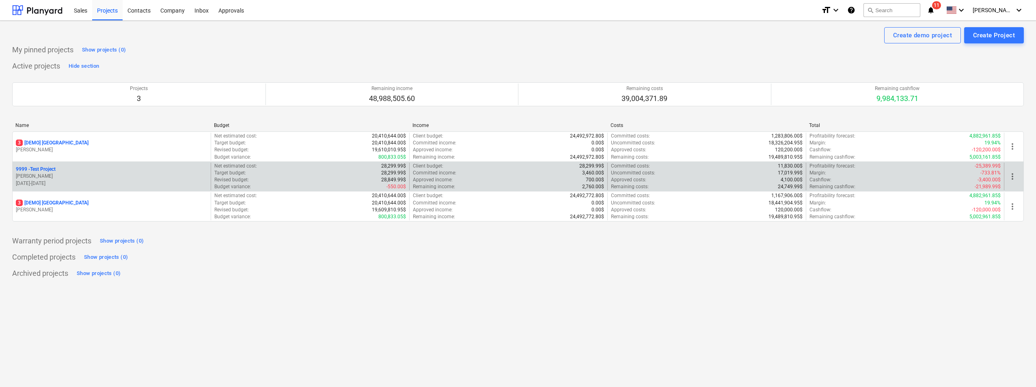
click at [53, 171] on p "9999 - Test Project" at bounding box center [36, 169] width 40 height 7
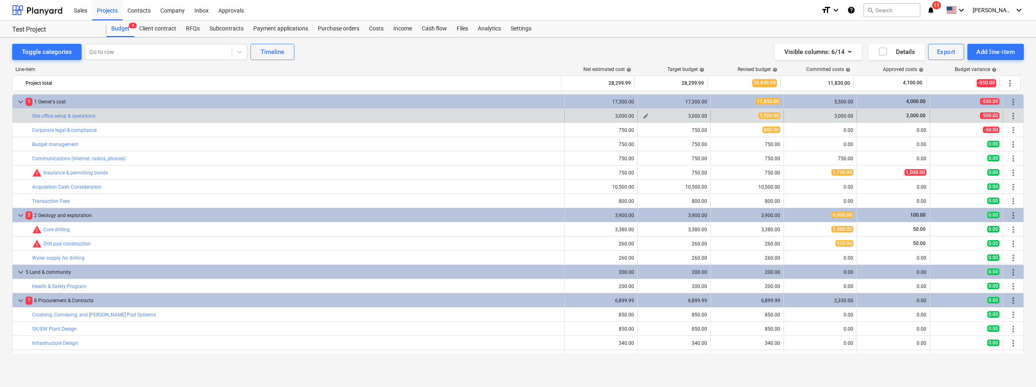
click at [690, 113] on div "3,000.00" at bounding box center [674, 116] width 66 height 6
click at [643, 115] on span "edit" at bounding box center [646, 116] width 6 height 6
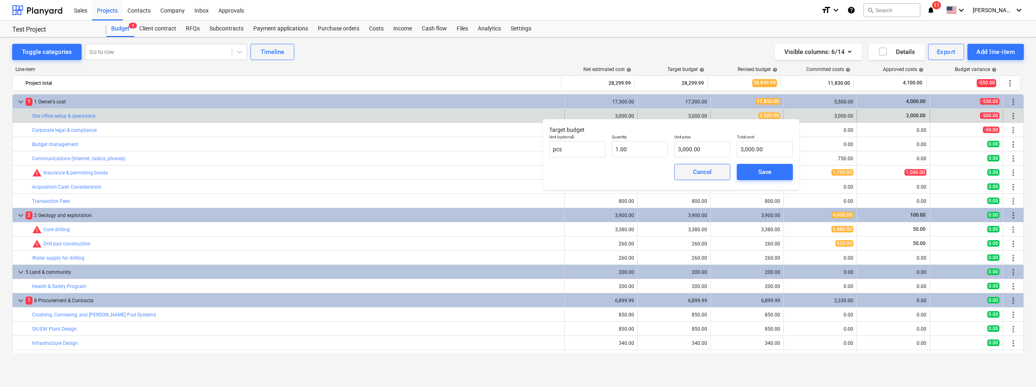
click at [701, 169] on div "Cancel" at bounding box center [702, 172] width 19 height 11
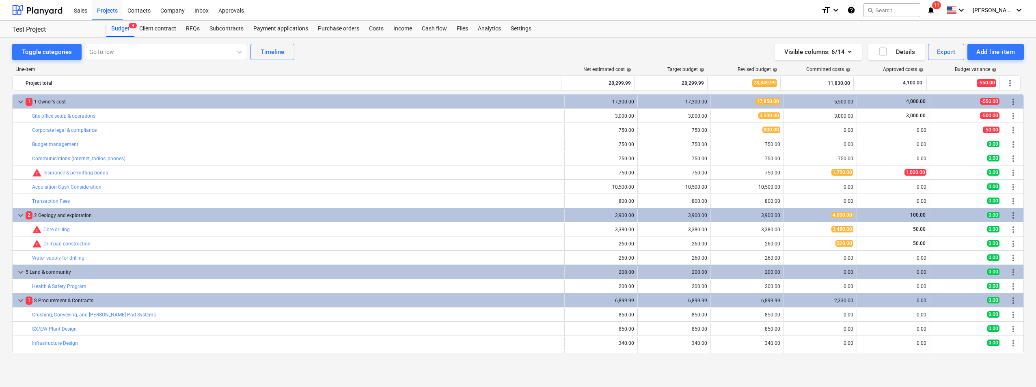
click at [339, 48] on div "Toggle categories Go to row Timeline Visible columns : 6/14 Details Export Add …" at bounding box center [518, 52] width 1012 height 16
click at [428, 30] on div "Cash flow" at bounding box center [434, 29] width 35 height 16
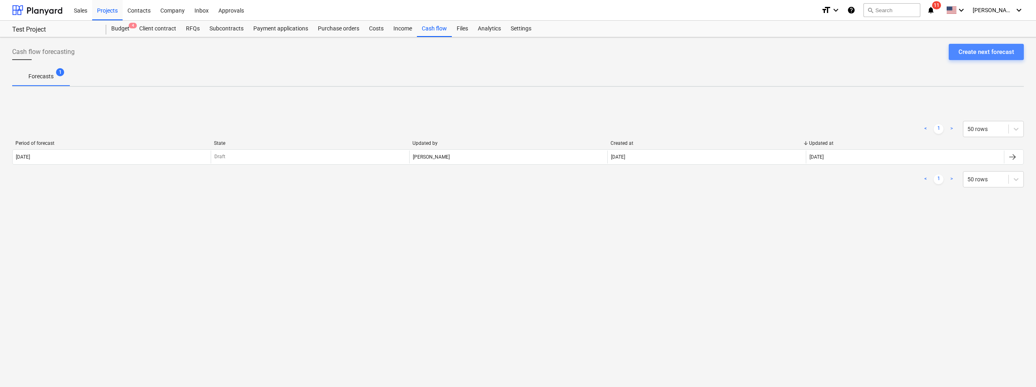
click at [963, 51] on div "Create next forecast" at bounding box center [987, 52] width 56 height 11
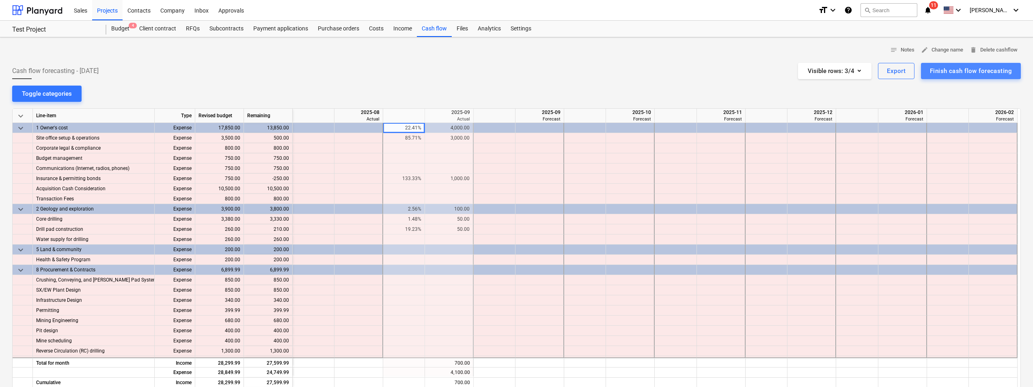
click at [947, 69] on div "Finish cash flow forecasting" at bounding box center [971, 71] width 82 height 11
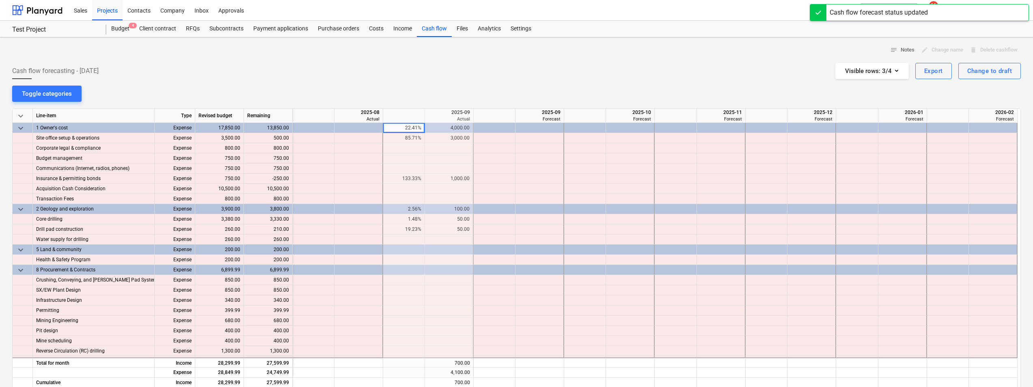
click at [467, 76] on div "Cash flow forecasting - [DATE] Visible rows : 3/4 Export Change to draft" at bounding box center [516, 71] width 1009 height 16
click at [121, 28] on div "Budget 4" at bounding box center [120, 29] width 28 height 16
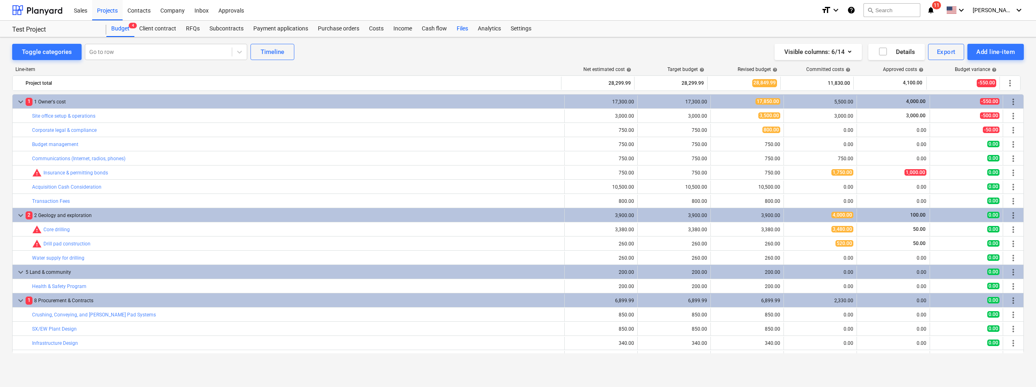
click at [457, 30] on div "Files" at bounding box center [462, 29] width 21 height 16
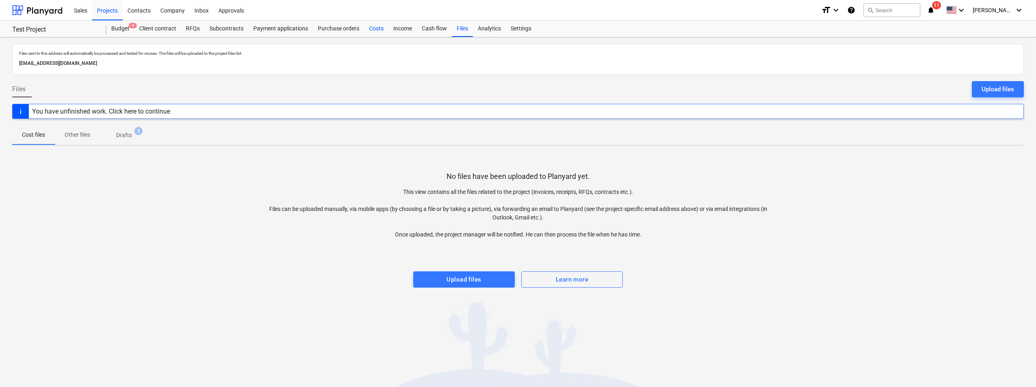
click at [375, 30] on div "Costs" at bounding box center [376, 29] width 24 height 16
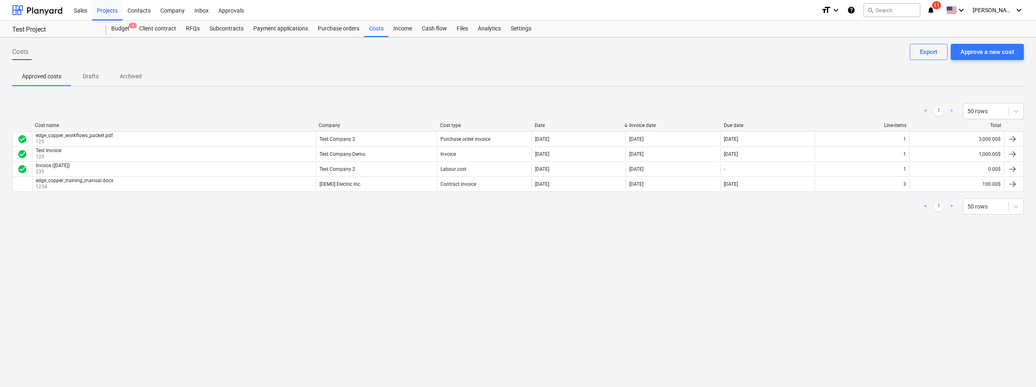
click at [818, 356] on div "Costs Approve a new cost Export Approved costs Drafts Archived < 1 > 50 rows Co…" at bounding box center [518, 212] width 1036 height 350
click at [941, 9] on span "11" at bounding box center [936, 5] width 9 height 8
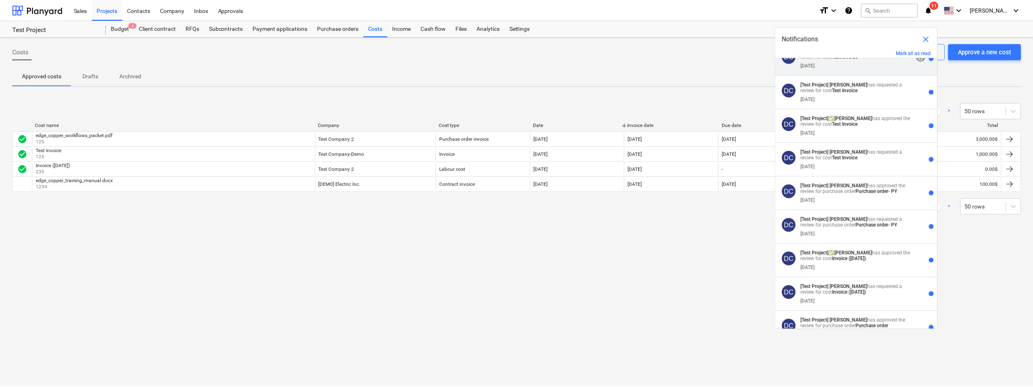
scroll to position [114, 0]
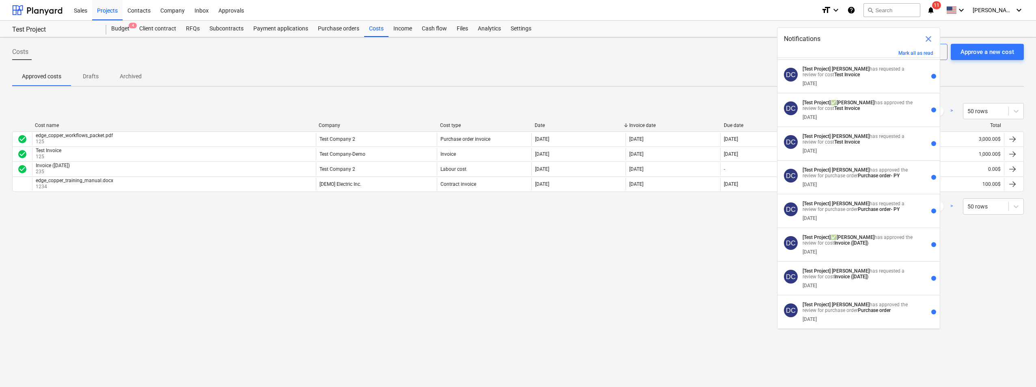
click at [704, 244] on div "Costs Approve a new cost Export Approved costs Drafts Archived < 1 > 50 rows Co…" at bounding box center [518, 212] width 1036 height 350
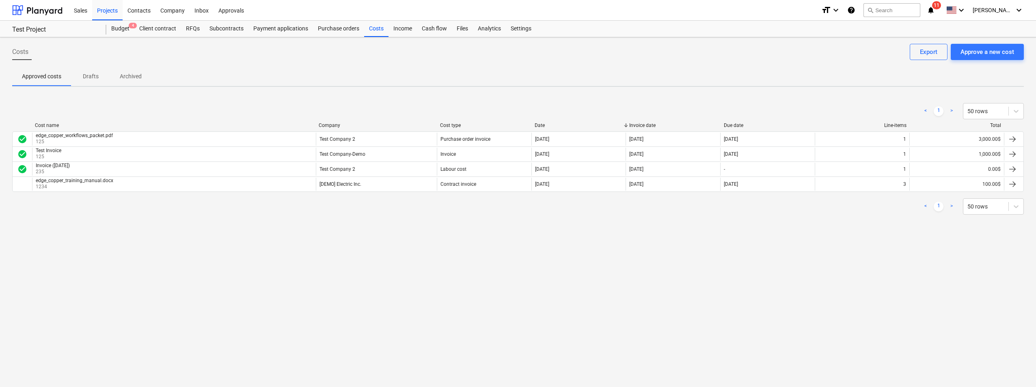
click at [767, 276] on div "Costs Approve a new cost Export Approved costs Drafts Archived < 1 > 50 rows Co…" at bounding box center [518, 212] width 1036 height 350
drag, startPoint x: 342, startPoint y: 28, endPoint x: 342, endPoint y: 35, distance: 7.3
click at [342, 28] on div "Purchase orders" at bounding box center [338, 29] width 51 height 16
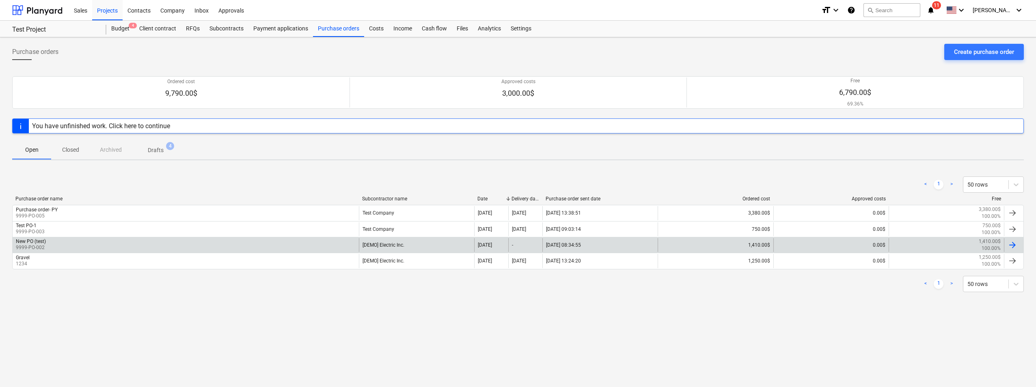
click at [417, 243] on div "[DEMO] Electric Inc." at bounding box center [416, 245] width 115 height 14
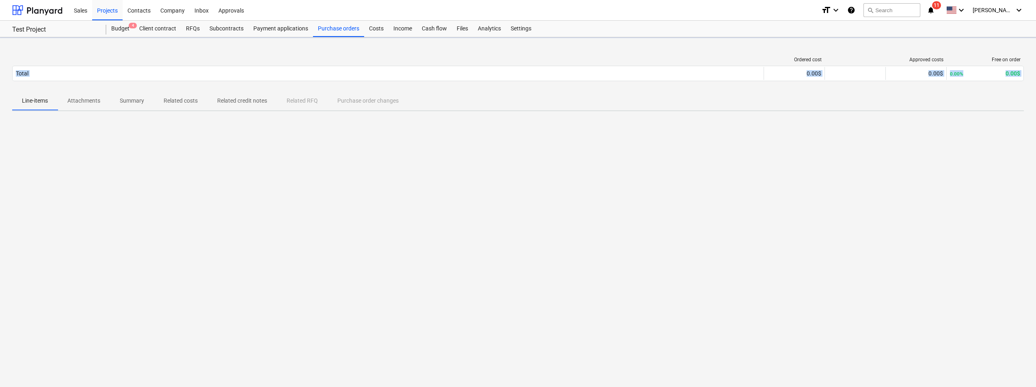
click at [417, 243] on div "Ordered cost Approved costs Free on order Total 0.00$ 0.00$ 0.00% 0.00$ Please …" at bounding box center [518, 212] width 1036 height 350
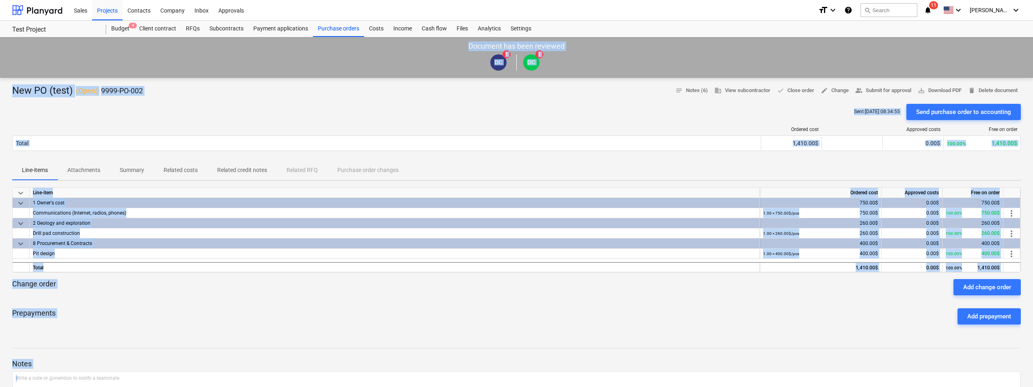
click at [653, 190] on div "Line-item" at bounding box center [395, 193] width 730 height 10
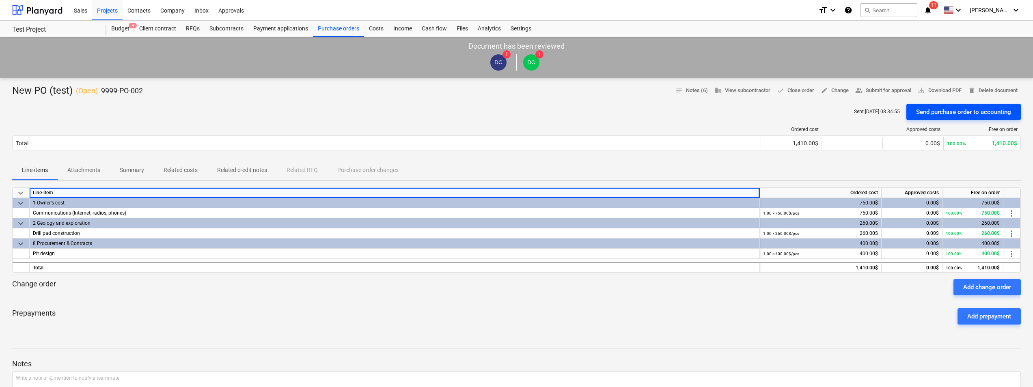
click at [948, 115] on div "Send purchase order to accounting" at bounding box center [963, 112] width 95 height 11
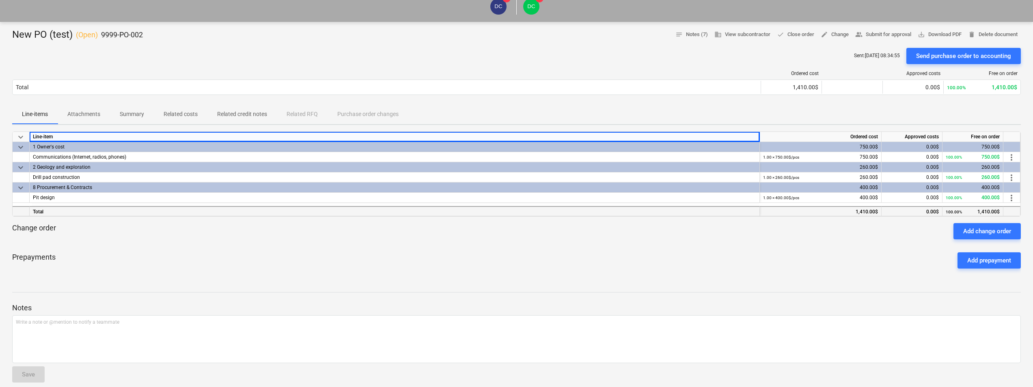
scroll to position [41, 0]
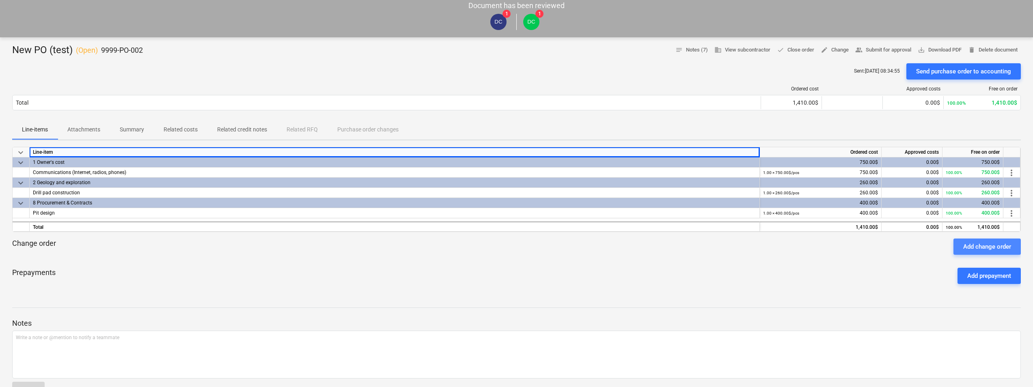
click at [980, 248] on div "Add change order" at bounding box center [988, 247] width 48 height 11
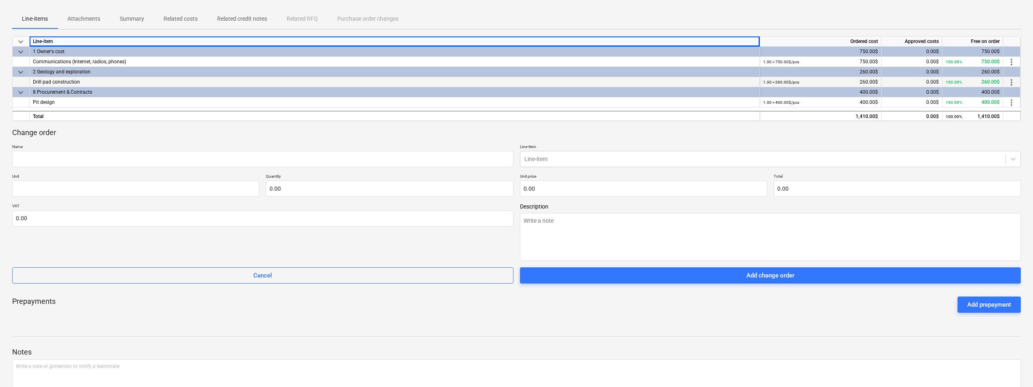
scroll to position [162, 0]
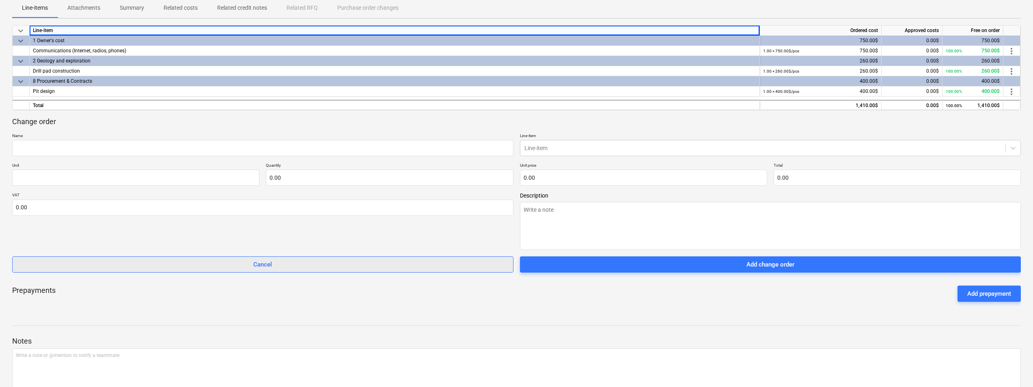
click at [378, 261] on span "Cancel" at bounding box center [262, 264] width 481 height 11
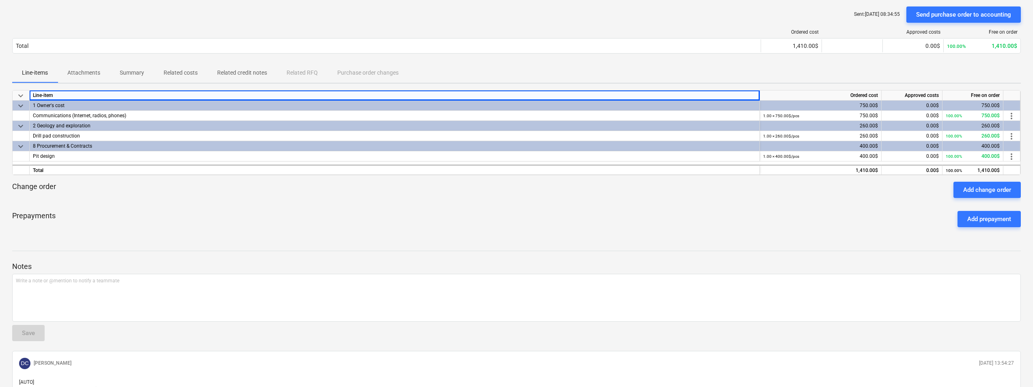
scroll to position [81, 0]
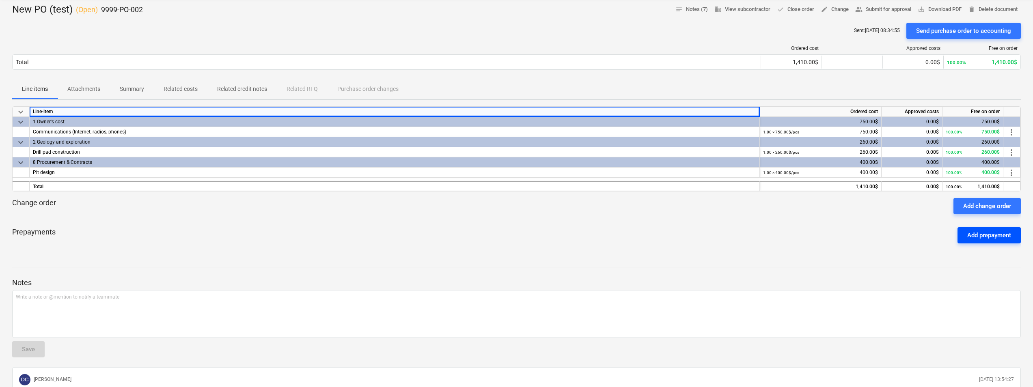
click at [987, 237] on div "Add prepayment" at bounding box center [990, 235] width 44 height 11
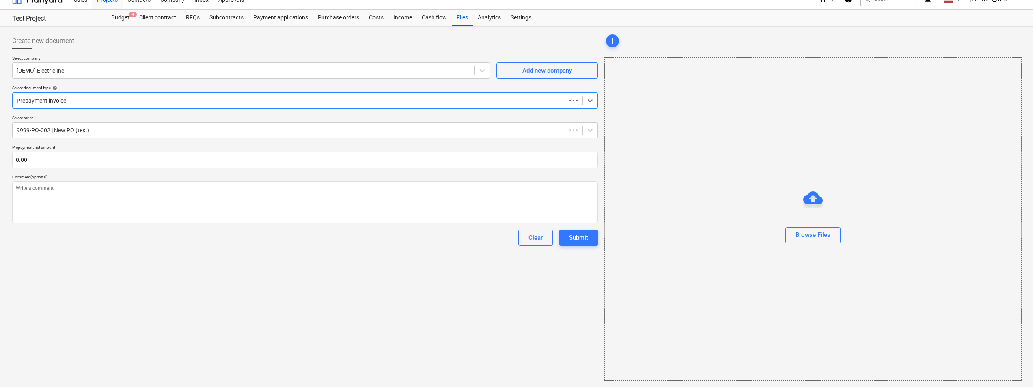
scroll to position [11, 0]
click at [531, 240] on div "Clear" at bounding box center [536, 238] width 14 height 11
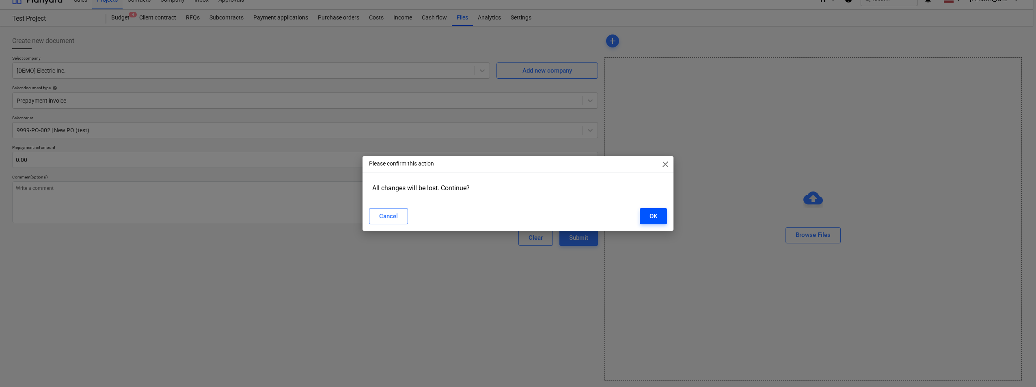
click at [654, 218] on div "OK" at bounding box center [654, 216] width 8 height 11
type textarea "x"
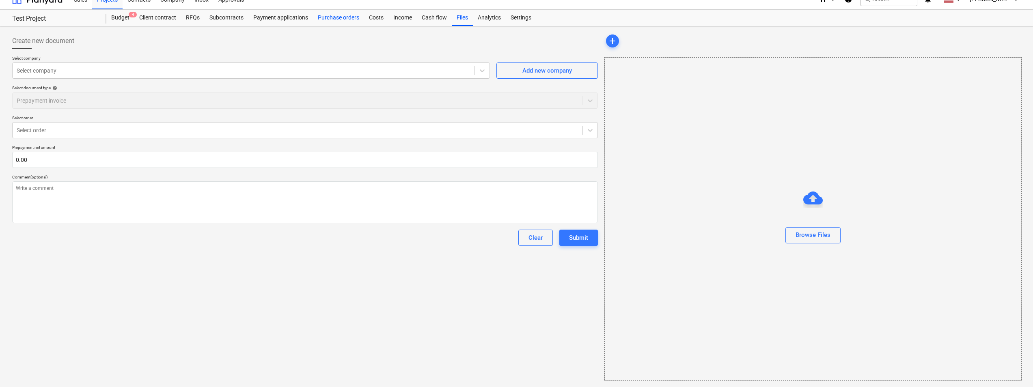
click at [349, 19] on div "Purchase orders" at bounding box center [338, 18] width 51 height 16
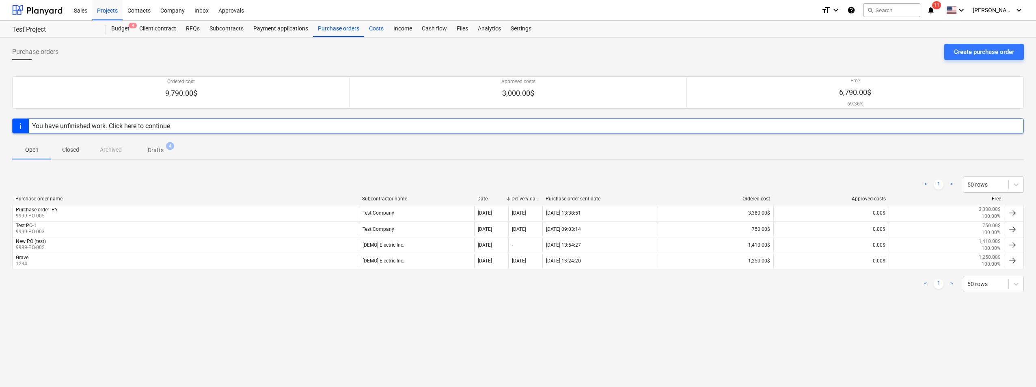
click at [371, 30] on div "Costs" at bounding box center [376, 29] width 24 height 16
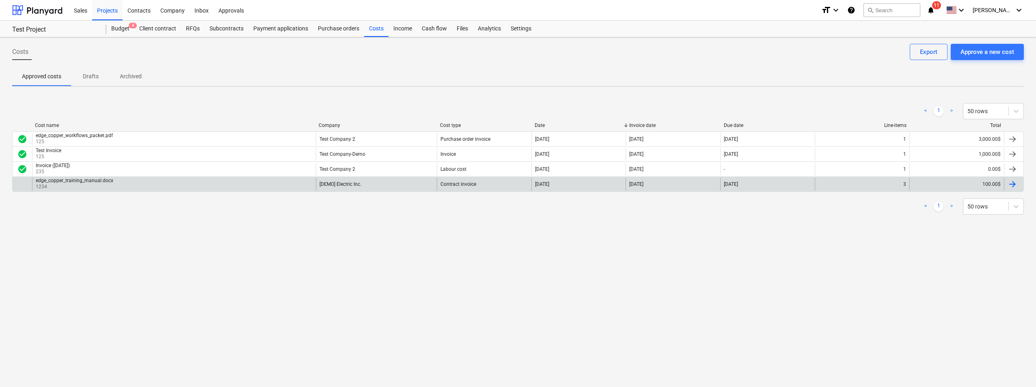
click at [205, 187] on div "edge_copper_training_manual.docx 1234" at bounding box center [174, 184] width 284 height 13
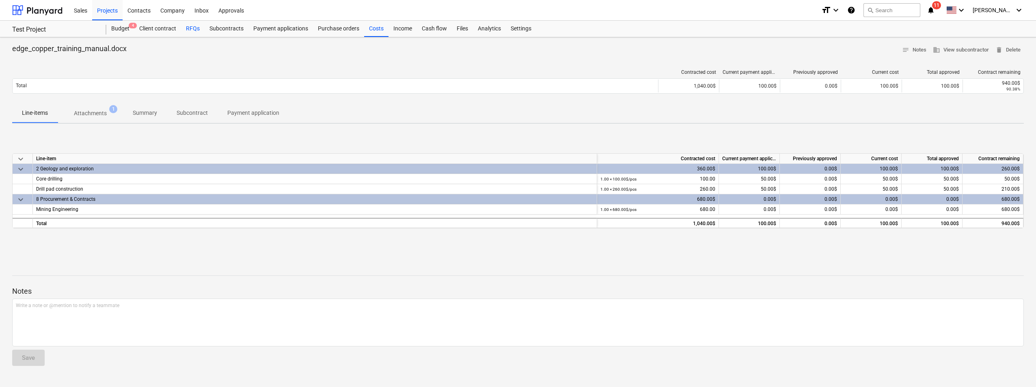
click at [192, 30] on div "RFQs" at bounding box center [193, 29] width 24 height 16
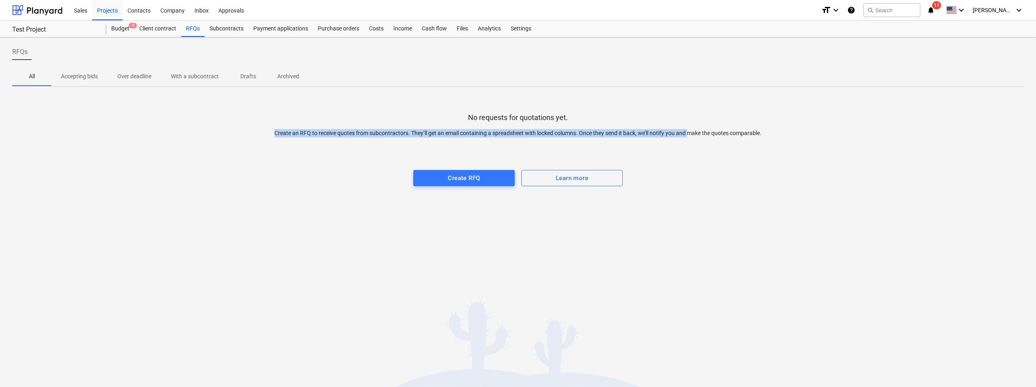
drag, startPoint x: 270, startPoint y: 134, endPoint x: 690, endPoint y: 121, distance: 420.4
click at [690, 121] on div "No requests for quotations yet. Create an RFQ to receive quotes from subcontrac…" at bounding box center [518, 154] width 1012 height 122
drag, startPoint x: 690, startPoint y: 121, endPoint x: 659, endPoint y: 118, distance: 31.9
click at [659, 118] on div "No requests for quotations yet. Create an RFQ to receive quotes from subcontrac…" at bounding box center [518, 154] width 1012 height 122
click at [307, 184] on div "No requests for quotations yet. Create an RFQ to receive quotes from subcontrac…" at bounding box center [518, 154] width 1012 height 122
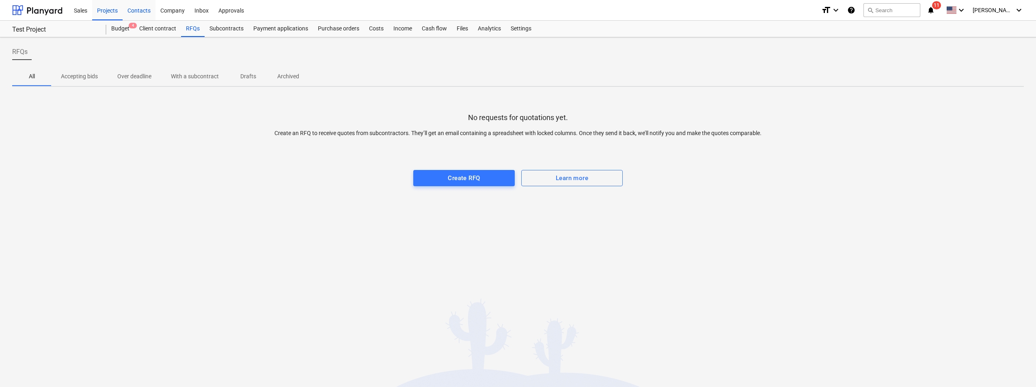
click at [144, 12] on div "Contacts" at bounding box center [139, 10] width 33 height 21
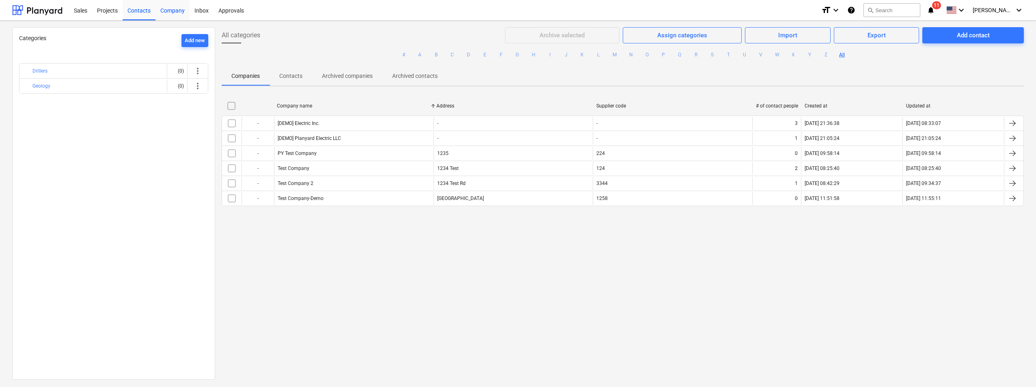
click at [170, 11] on div "Company" at bounding box center [173, 10] width 34 height 21
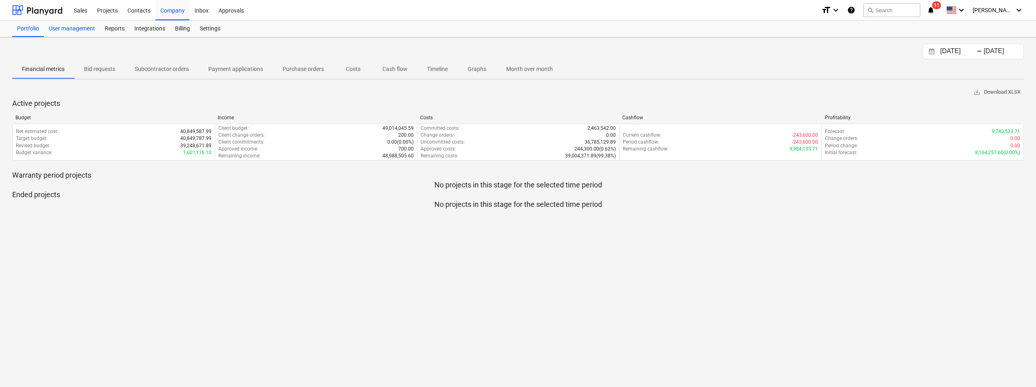
click at [73, 28] on div "User management" at bounding box center [72, 29] width 56 height 16
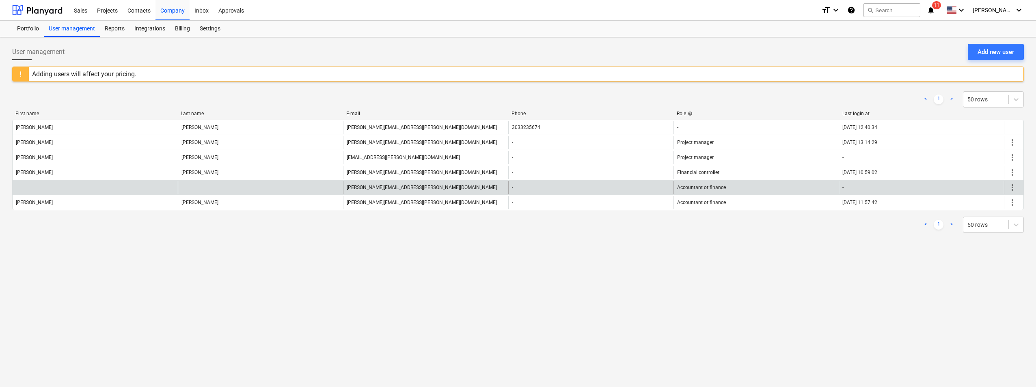
click at [1011, 188] on span "more_vert" at bounding box center [1013, 188] width 10 height 10
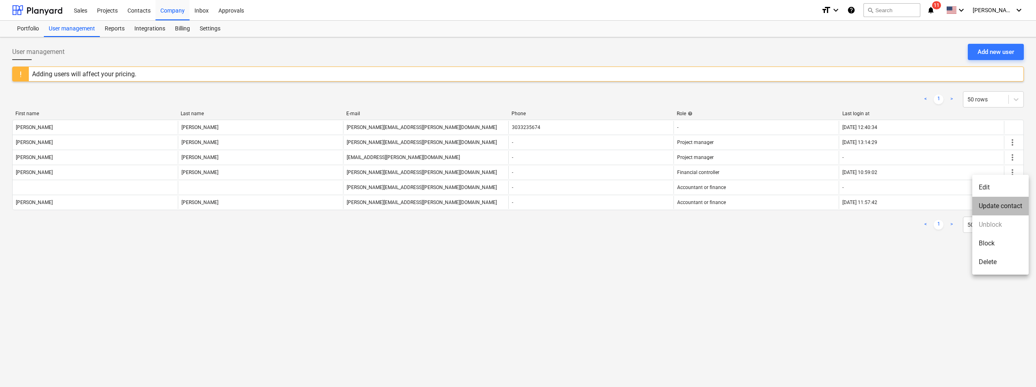
click at [997, 205] on li "Update contact" at bounding box center [1000, 206] width 56 height 19
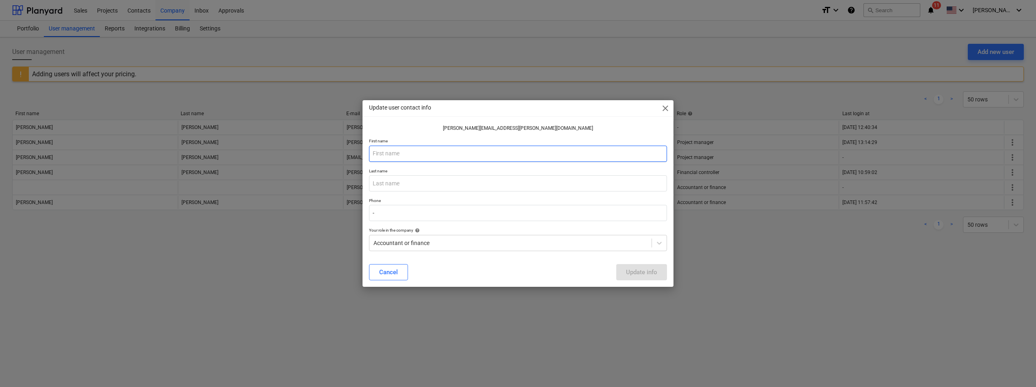
click at [382, 155] on input "text" at bounding box center [518, 154] width 298 height 16
type input "[PERSON_NAME]"
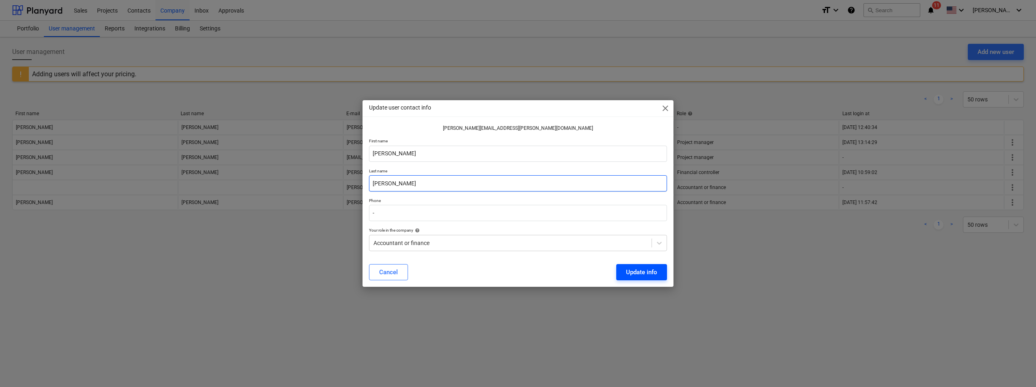
type input "[PERSON_NAME]"
click at [634, 272] on div "Update info" at bounding box center [641, 272] width 31 height 11
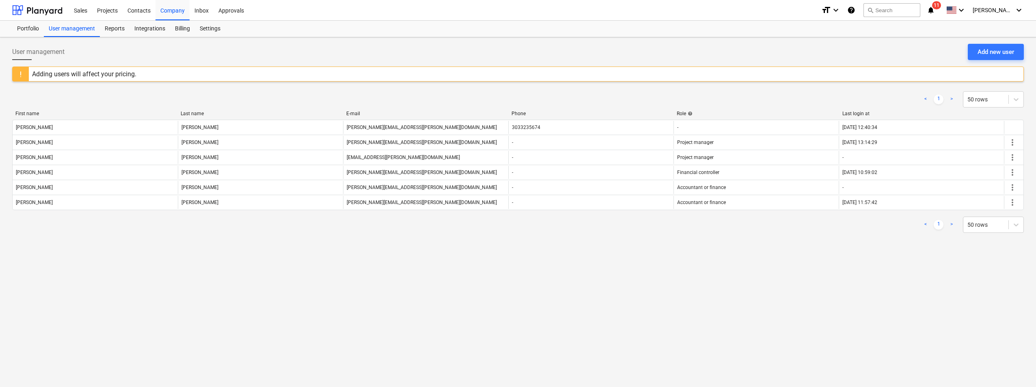
click at [817, 280] on div "User management Add new user Adding users will affect your pricing. < 1 > 50 ro…" at bounding box center [518, 212] width 1036 height 350
click at [217, 29] on div "Settings" at bounding box center [210, 29] width 30 height 16
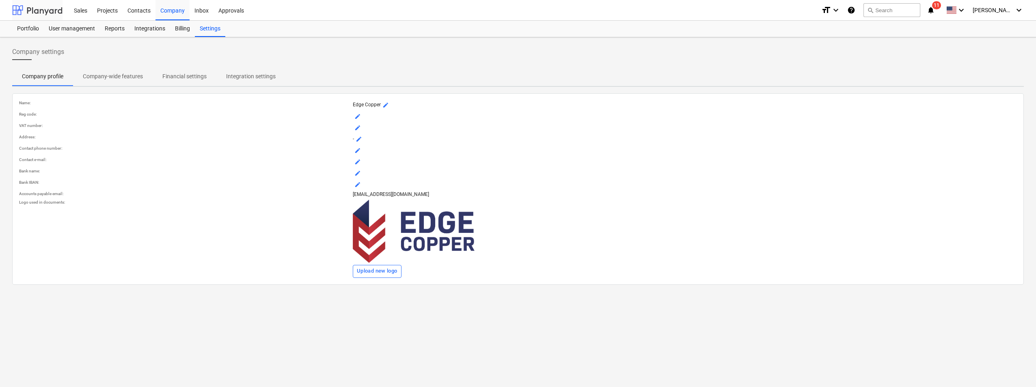
click at [55, 13] on div at bounding box center [37, 10] width 50 height 20
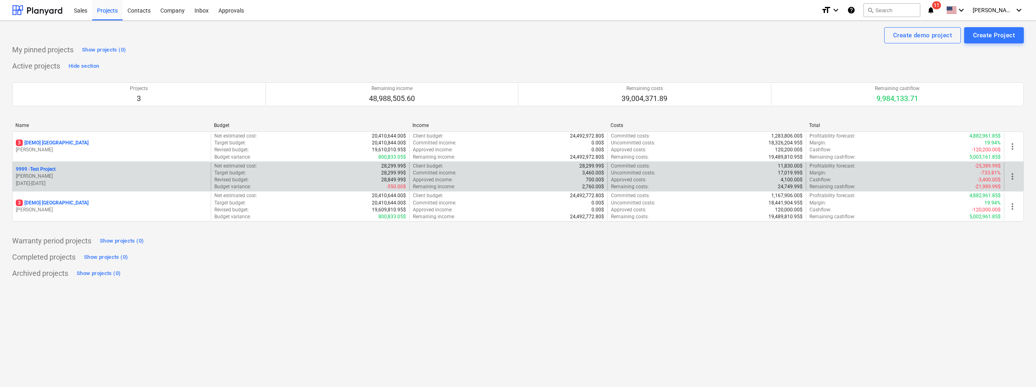
click at [50, 168] on p "9999 - Test Project" at bounding box center [36, 169] width 40 height 7
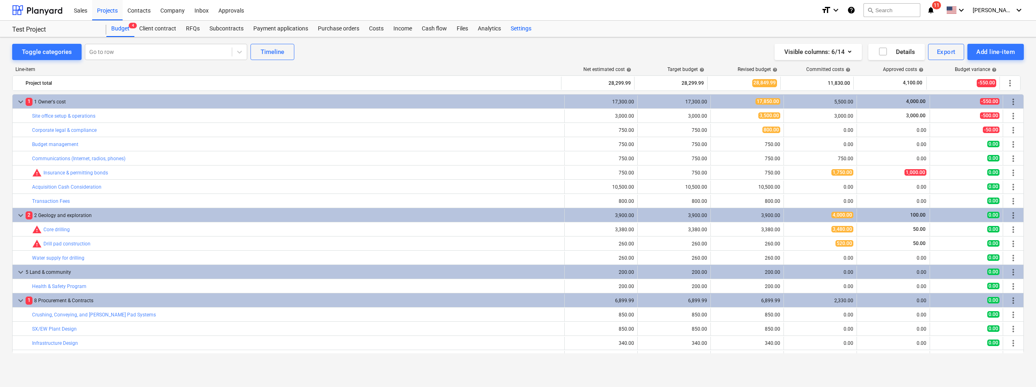
click at [516, 32] on div "Settings" at bounding box center [521, 29] width 30 height 16
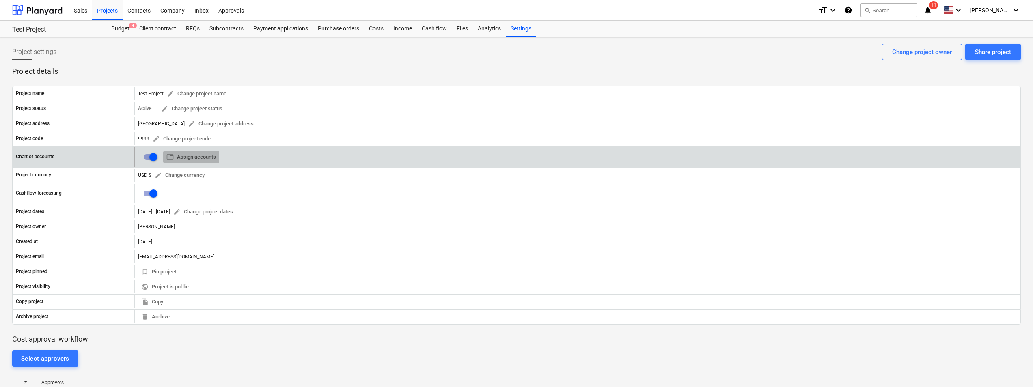
click at [194, 158] on span "table Assign accounts" at bounding box center [191, 157] width 50 height 9
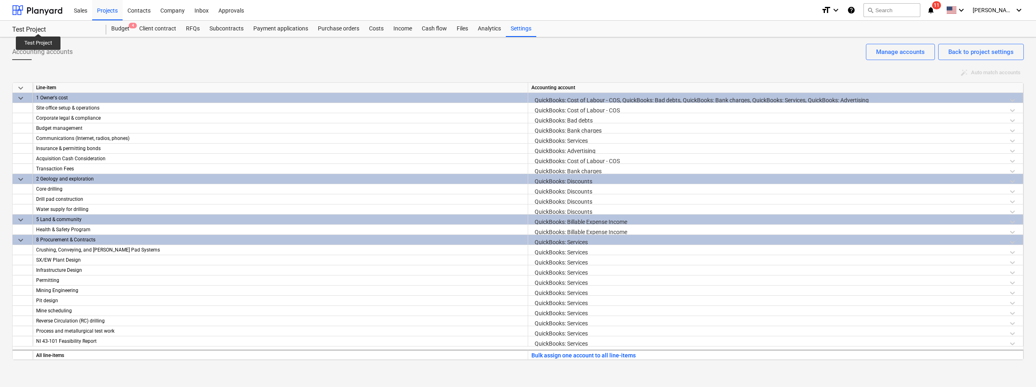
click at [39, 26] on div "Test Project" at bounding box center [54, 30] width 84 height 9
click at [123, 25] on div "Budget 4" at bounding box center [120, 29] width 28 height 16
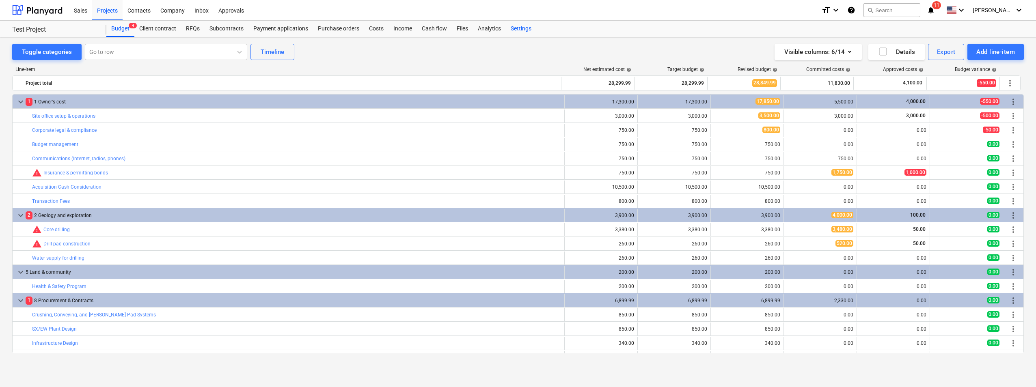
click at [519, 31] on div "Settings" at bounding box center [521, 29] width 30 height 16
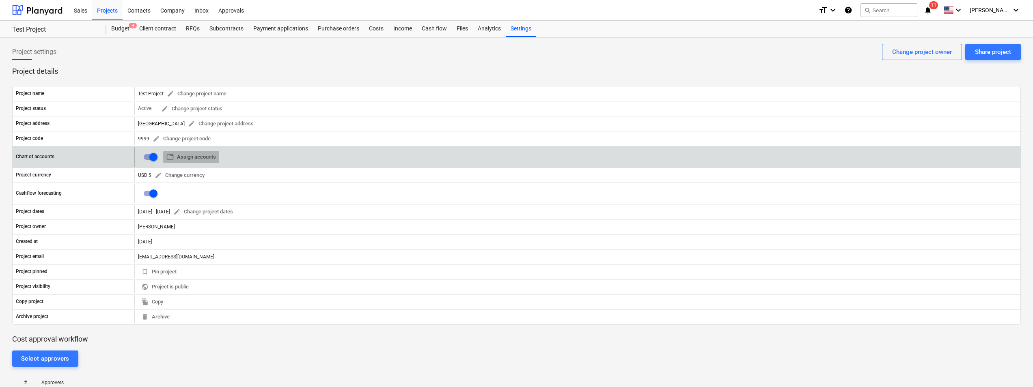
click at [185, 159] on span "table Assign accounts" at bounding box center [191, 157] width 50 height 9
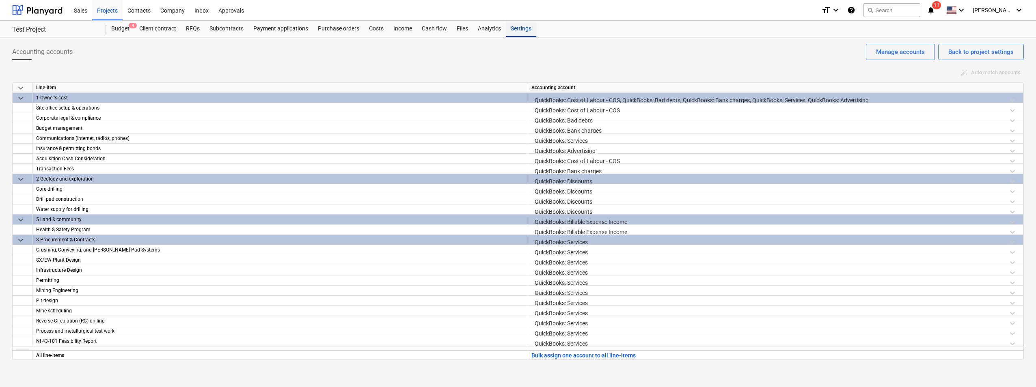
click at [513, 31] on div "Settings" at bounding box center [521, 29] width 30 height 16
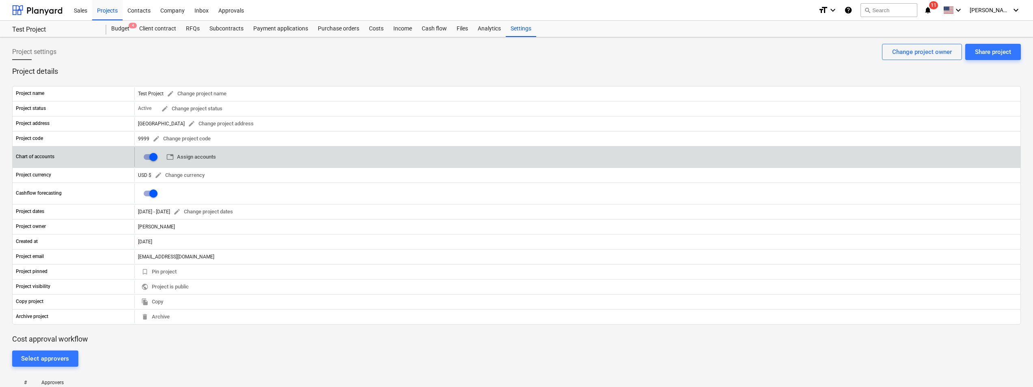
click at [191, 158] on span "table Assign accounts" at bounding box center [191, 157] width 50 height 9
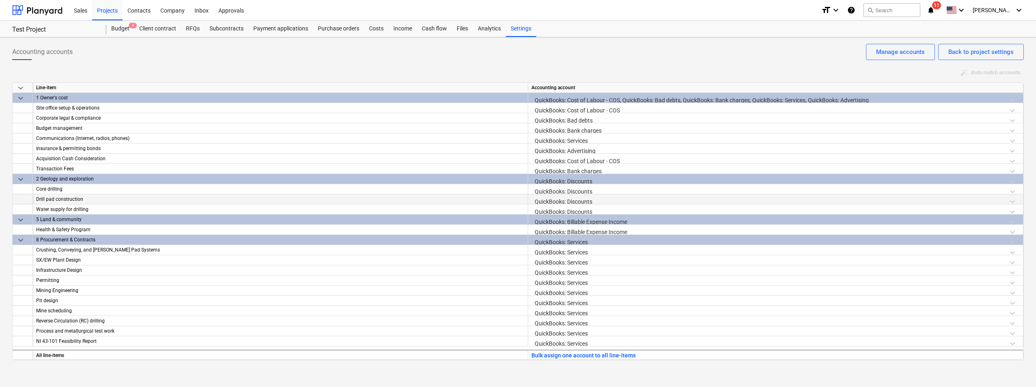
click at [618, 201] on div "QuickBooks: Discounts" at bounding box center [776, 201] width 488 height 14
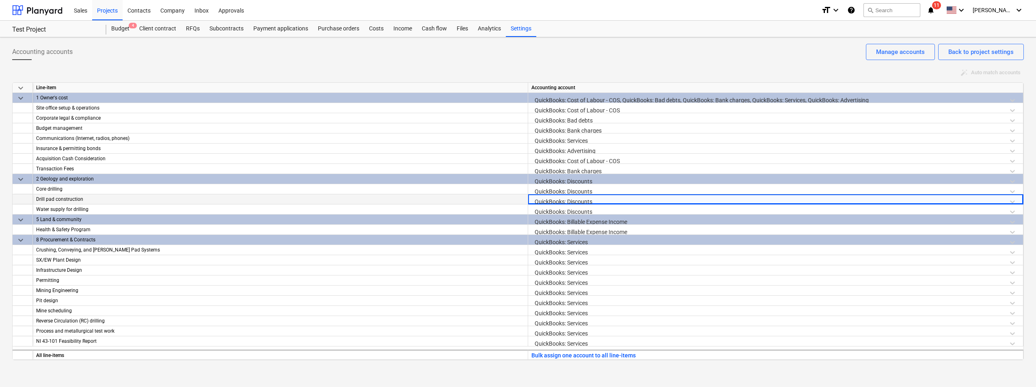
click at [623, 202] on div "QuickBooks: Discounts" at bounding box center [776, 201] width 488 height 14
click at [655, 73] on div "auto_fix_high Auto match accounts" at bounding box center [518, 73] width 1012 height 13
click at [694, 197] on div "QuickBooks: Discounts" at bounding box center [776, 201] width 488 height 14
click at [694, 201] on div "QuickBooks: Discounts" at bounding box center [776, 201] width 488 height 14
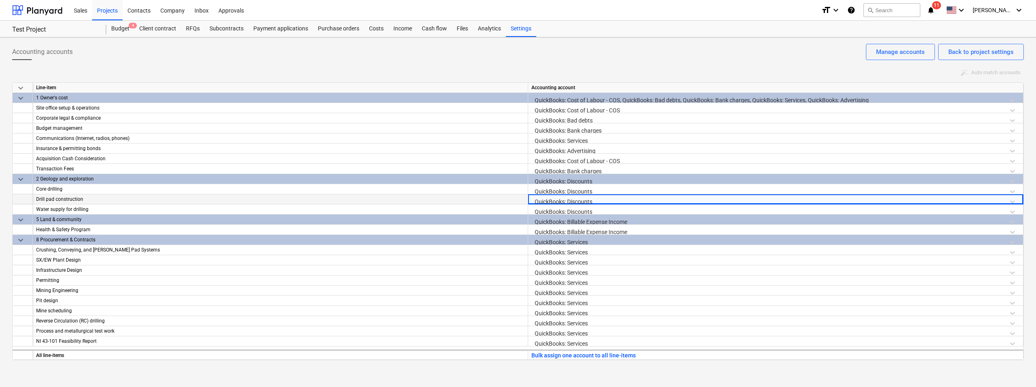
click at [694, 201] on div "QuickBooks: Discounts" at bounding box center [776, 201] width 488 height 14
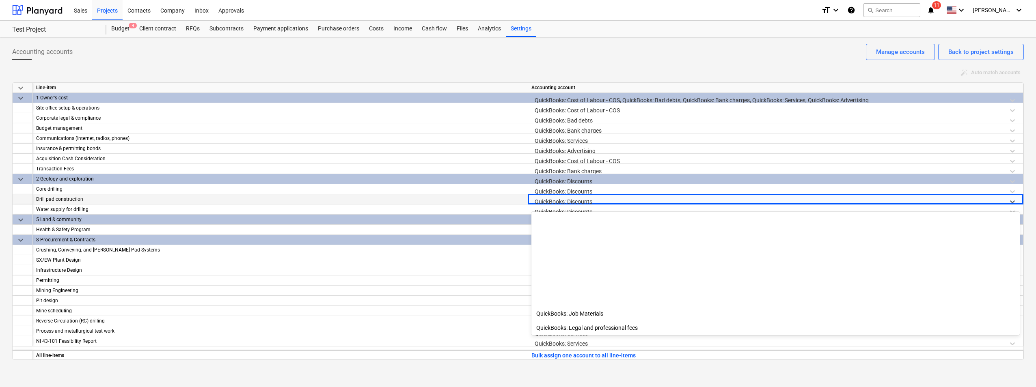
scroll to position [317, 0]
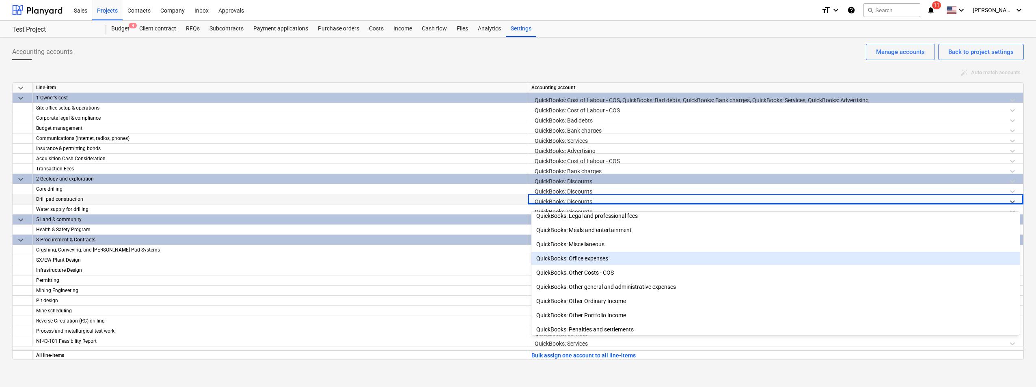
click at [607, 259] on div "QuickBooks: Office expenses" at bounding box center [776, 258] width 488 height 13
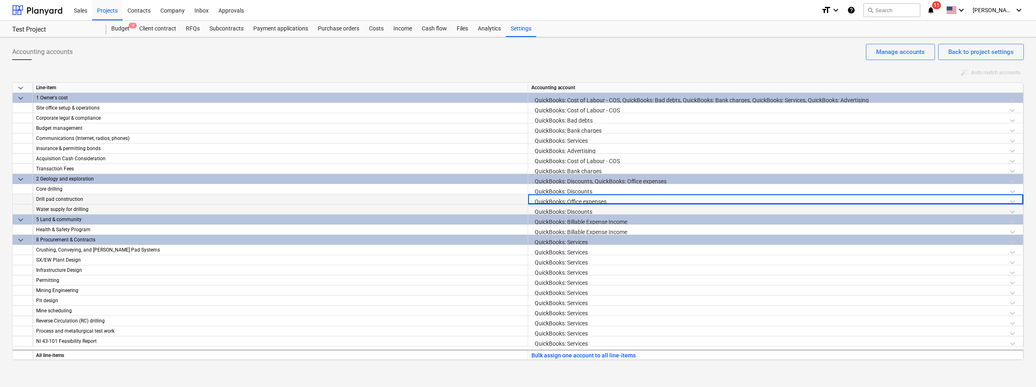
click at [672, 209] on div "QuickBooks: Discounts" at bounding box center [776, 212] width 488 height 14
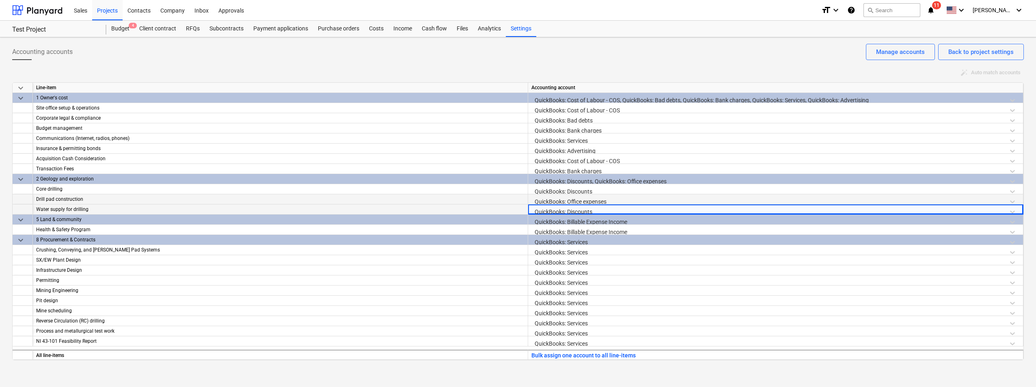
click at [672, 209] on div "QuickBooks: Discounts" at bounding box center [776, 212] width 488 height 14
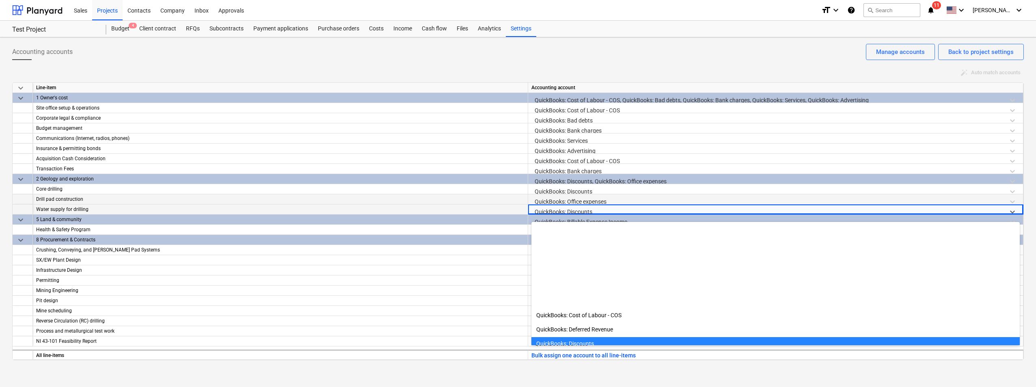
scroll to position [114, 0]
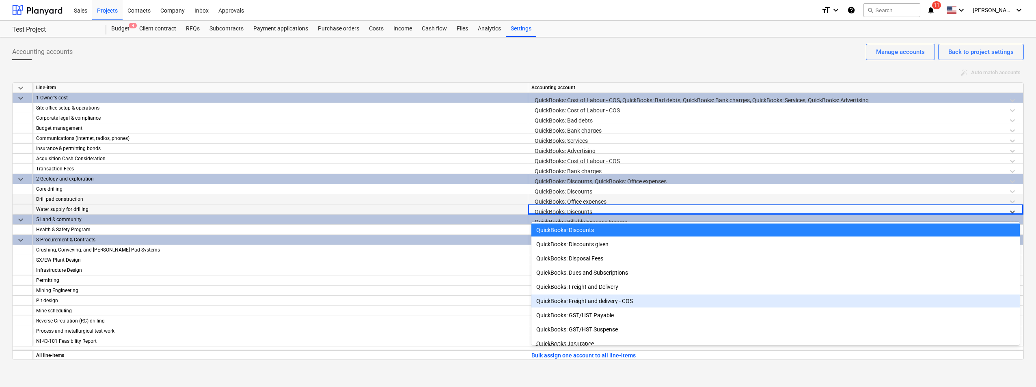
click at [642, 302] on div "QuickBooks: Freight and delivery - COS" at bounding box center [776, 301] width 488 height 13
